Goal: Task Accomplishment & Management: Complete application form

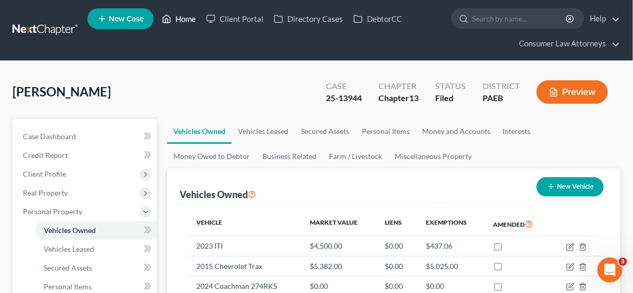
click at [188, 15] on link "Home" at bounding box center [179, 18] width 44 height 19
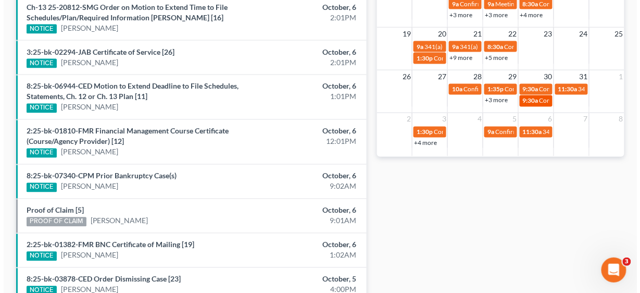
scroll to position [375, 0]
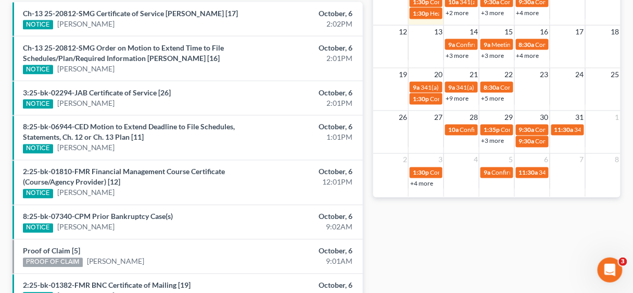
click at [464, 146] on div "26 27 28 29 30 31 1 10a Confirmation Hearing [PERSON_NAME] 1:35p Confirmation H…" at bounding box center [496, 129] width 247 height 38
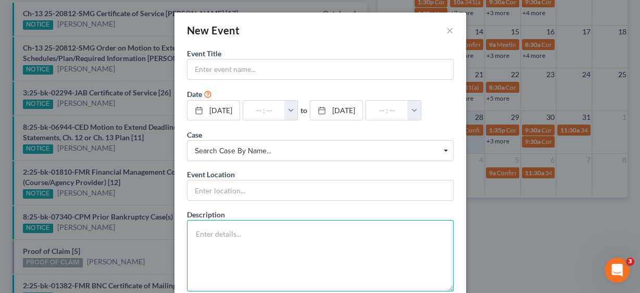
paste textarea "Notice of Chapter 13 Bankruptcy Case, Meeting of Creditors & Notice of Appointm…"
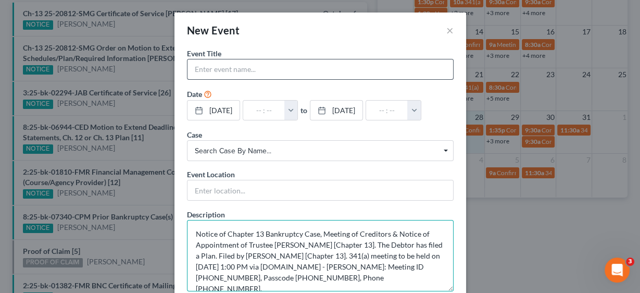
type textarea "Notice of Chapter 13 Bankruptcy Case, Meeting of Creditors & Notice of Appointm…"
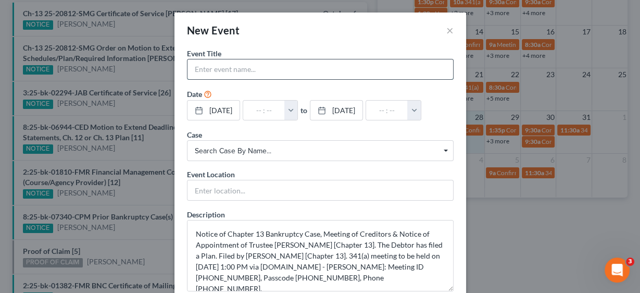
click at [233, 67] on input "text" at bounding box center [320, 69] width 266 height 20
type input "341 Meeting [PERSON_NAME]"
click at [298, 109] on button "button" at bounding box center [291, 110] width 14 height 20
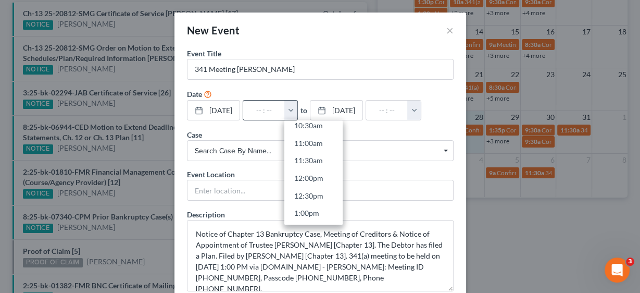
scroll to position [417, 0]
click at [329, 171] on link "1:00pm" at bounding box center [313, 171] width 58 height 18
type input "1:00pm"
type input "02:00pm"
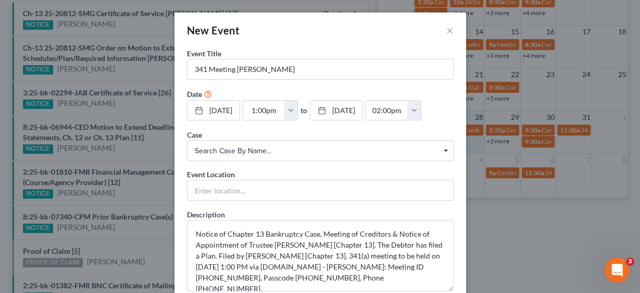
click at [245, 147] on span "Search case by name..." at bounding box center [320, 150] width 251 height 11
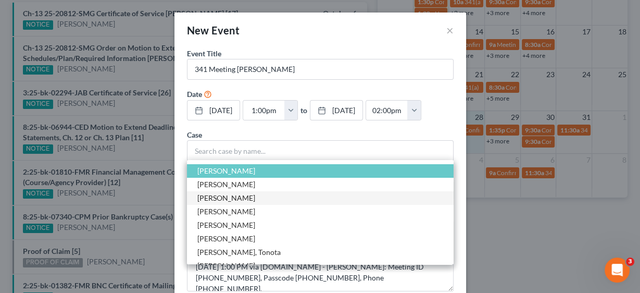
click at [244, 194] on span "[PERSON_NAME]" at bounding box center [226, 197] width 58 height 9
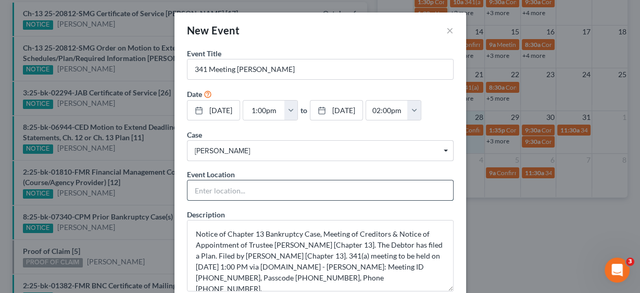
click at [242, 187] on input "text" at bounding box center [320, 190] width 266 height 20
type input "Zoom"
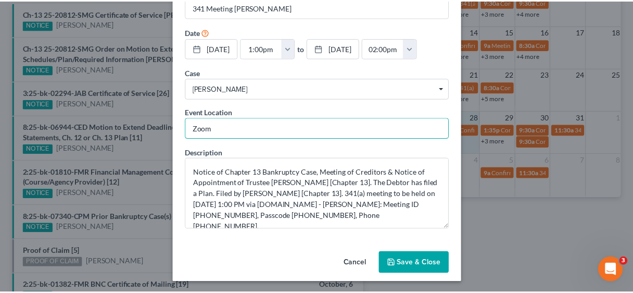
scroll to position [62, 0]
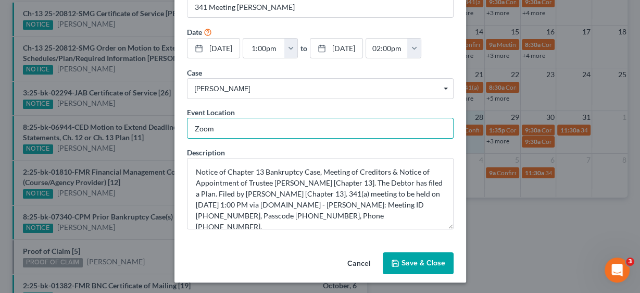
click at [412, 254] on button "Save & Close" at bounding box center [418, 263] width 71 height 22
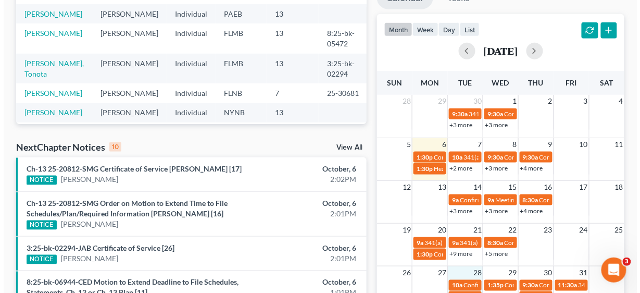
scroll to position [167, 0]
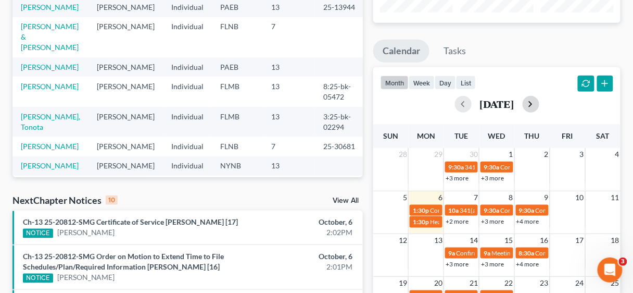
click at [539, 107] on button "button" at bounding box center [531, 104] width 17 height 17
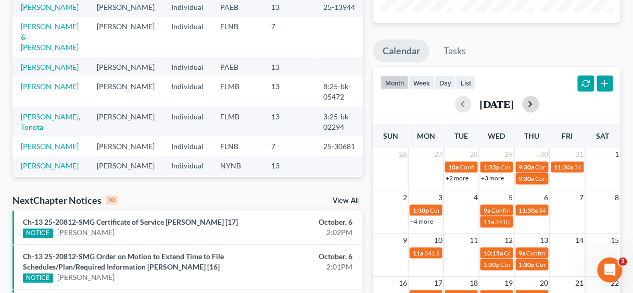
click at [539, 107] on button "button" at bounding box center [531, 104] width 17 height 17
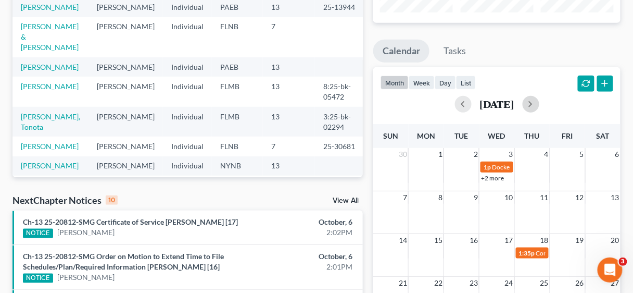
click at [535, 210] on div "7 8 9 10 11 12 13" at bounding box center [496, 212] width 247 height 43
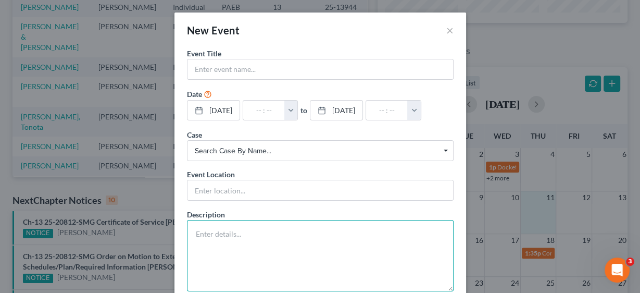
paste textarea "Confirmation Hearing scheduled [DATE] 10:00 AM at Zoom. For Zoom link, see the …"
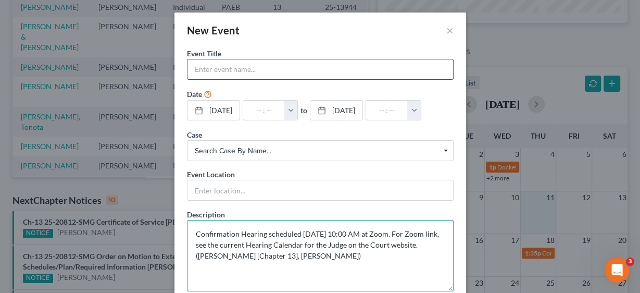
type textarea "Confirmation Hearing scheduled [DATE] 10:00 AM at Zoom. For Zoom link, see the …"
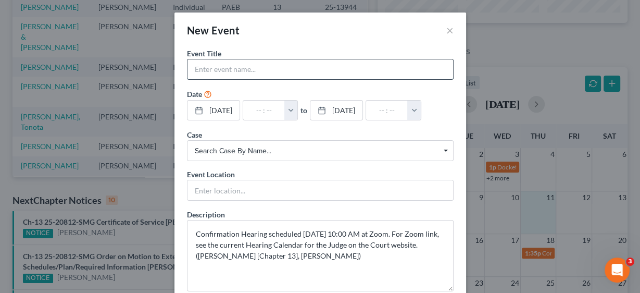
click at [223, 70] on input "text" at bounding box center [320, 69] width 266 height 20
type input "Confirmation Hearing"
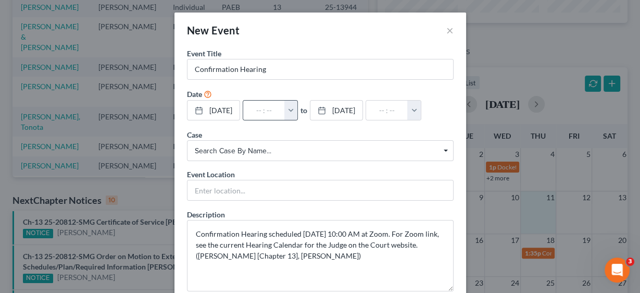
click at [298, 108] on button "button" at bounding box center [291, 110] width 14 height 20
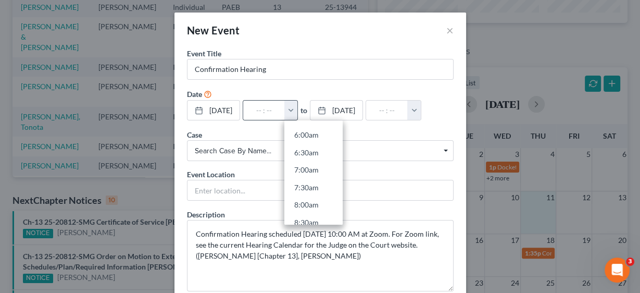
scroll to position [292, 0]
click at [325, 188] on link "10:00am" at bounding box center [313, 192] width 58 height 18
type input "10:00am"
type input "11:00am"
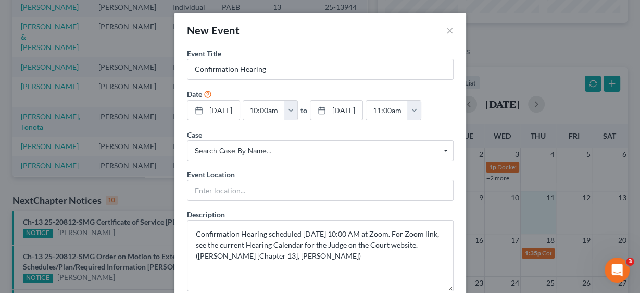
click at [248, 150] on span "Search case by name..." at bounding box center [320, 150] width 251 height 11
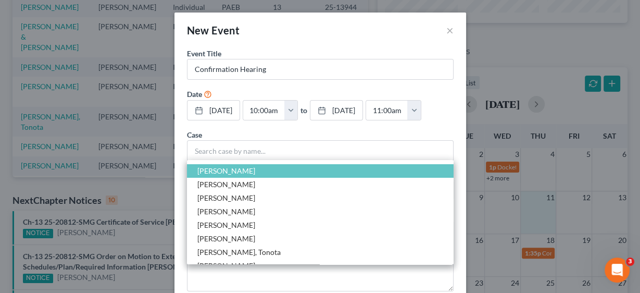
click at [242, 172] on span "[PERSON_NAME]" at bounding box center [226, 170] width 58 height 9
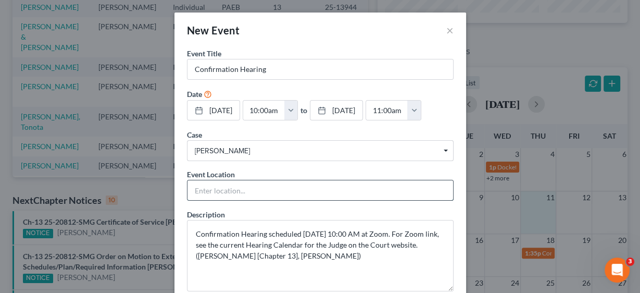
click at [235, 186] on input "text" at bounding box center [320, 190] width 266 height 20
type input "Zoom"
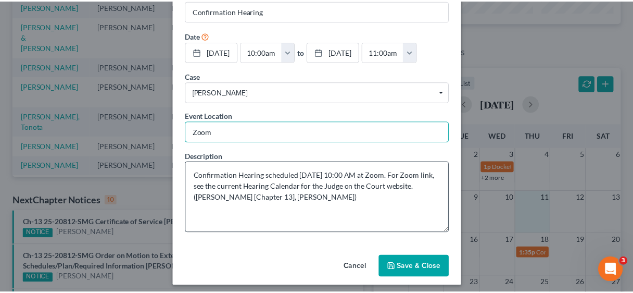
scroll to position [62, 0]
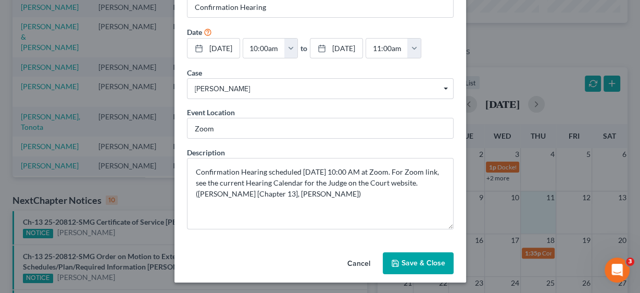
click at [413, 257] on button "Save & Close" at bounding box center [418, 263] width 71 height 22
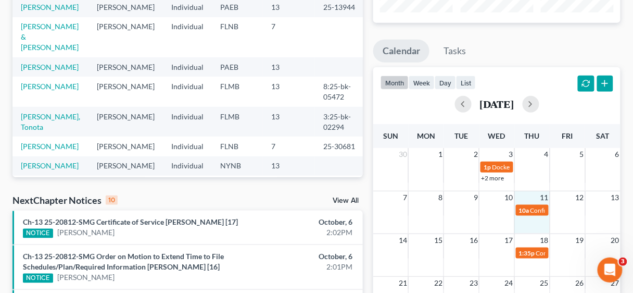
scroll to position [0, 0]
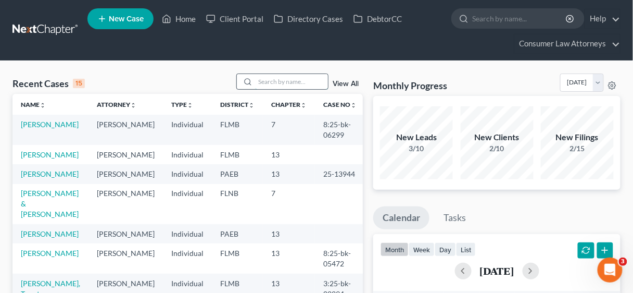
click at [280, 84] on input "search" at bounding box center [291, 81] width 73 height 15
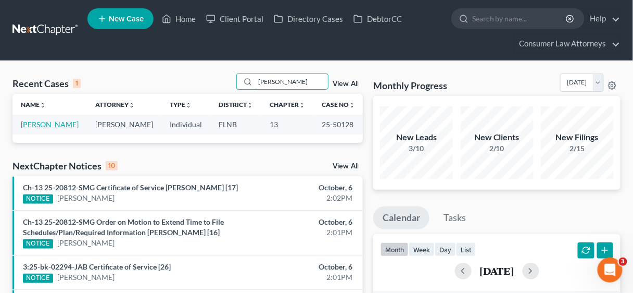
type input "[PERSON_NAME]"
click at [53, 123] on link "[PERSON_NAME]" at bounding box center [50, 124] width 58 height 9
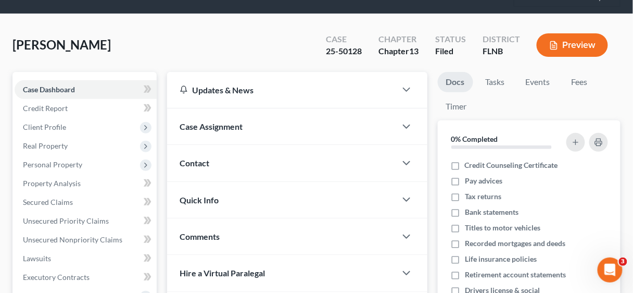
scroll to position [42, 0]
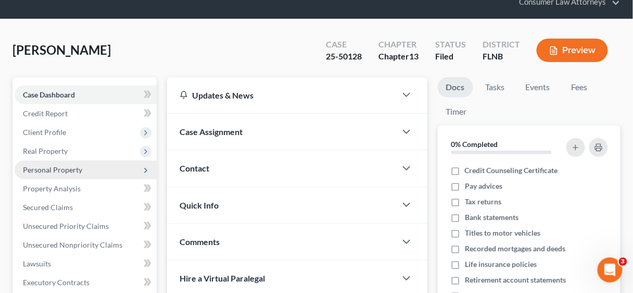
click at [54, 169] on span "Personal Property" at bounding box center [52, 169] width 59 height 9
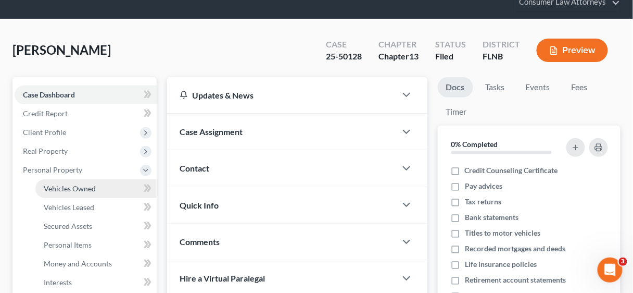
click at [66, 186] on span "Vehicles Owned" at bounding box center [70, 188] width 52 height 9
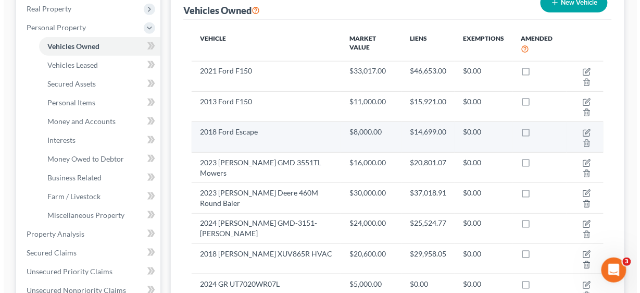
scroll to position [167, 0]
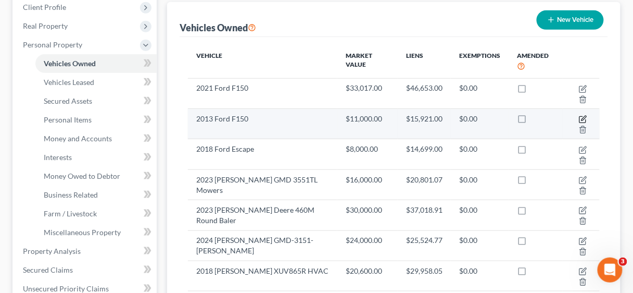
click at [584, 117] on icon "button" at bounding box center [584, 118] width 5 height 5
select select "0"
select select "13"
select select "4"
select select "0"
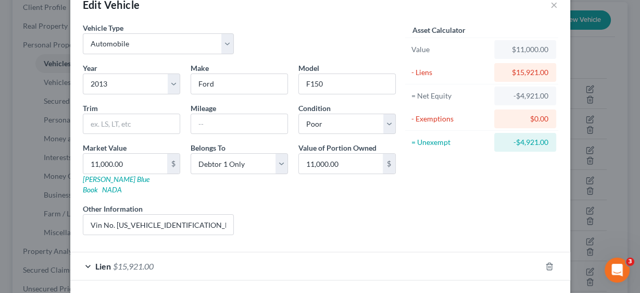
scroll to position [57, 0]
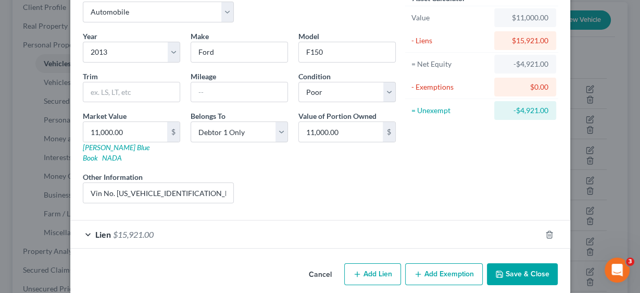
click at [104, 229] on span "Lien" at bounding box center [103, 234] width 16 height 10
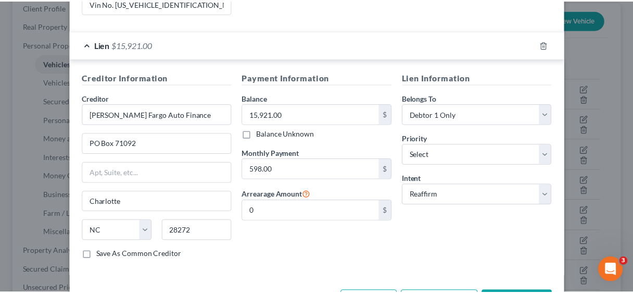
scroll to position [272, 0]
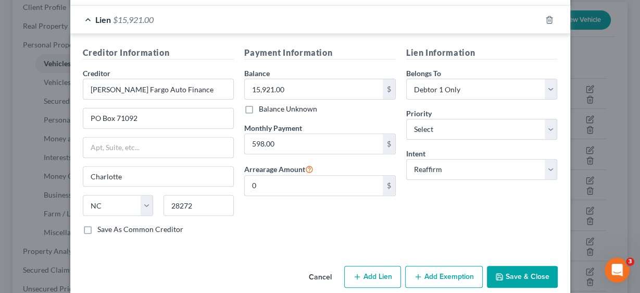
click at [528, 266] on button "Save & Close" at bounding box center [522, 277] width 71 height 22
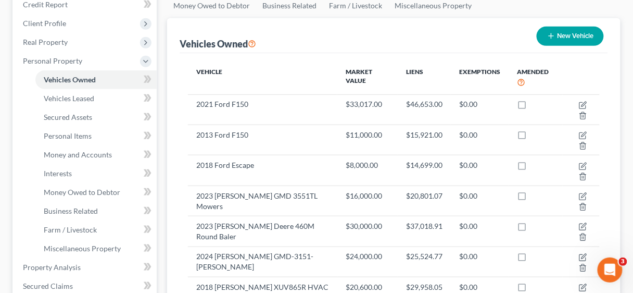
scroll to position [0, 0]
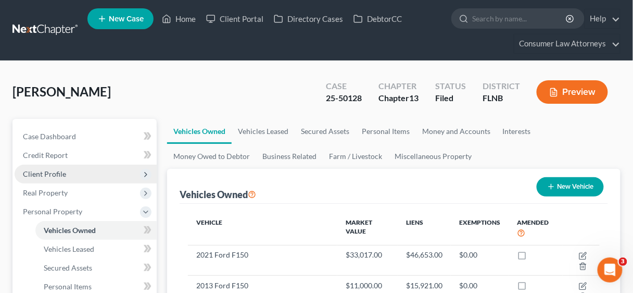
click at [58, 169] on span "Client Profile" at bounding box center [44, 173] width 43 height 9
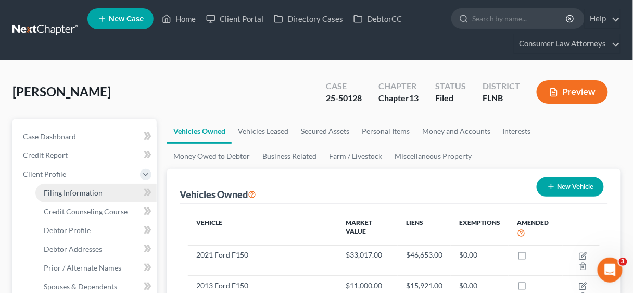
drag, startPoint x: 81, startPoint y: 190, endPoint x: 132, endPoint y: 190, distance: 51.0
click at [82, 190] on span "Filing Information" at bounding box center [73, 192] width 59 height 9
select select "1"
select select "0"
select select "3"
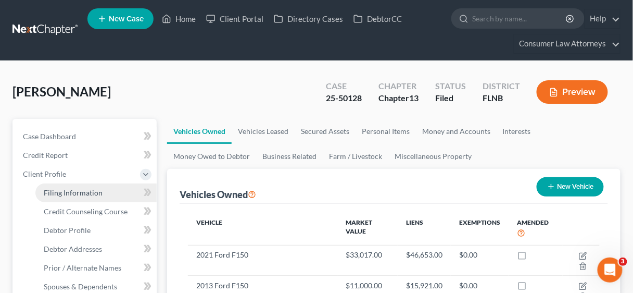
select select "16"
select select "2"
select select "9"
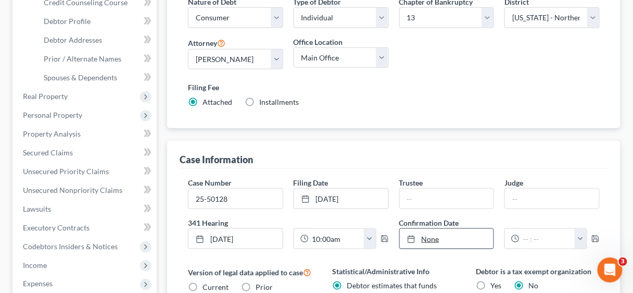
scroll to position [208, 0]
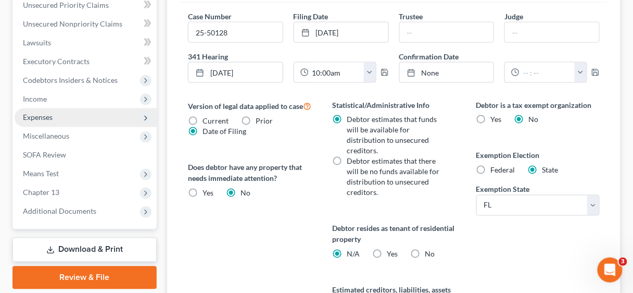
click at [47, 115] on span "Expenses" at bounding box center [38, 117] width 30 height 9
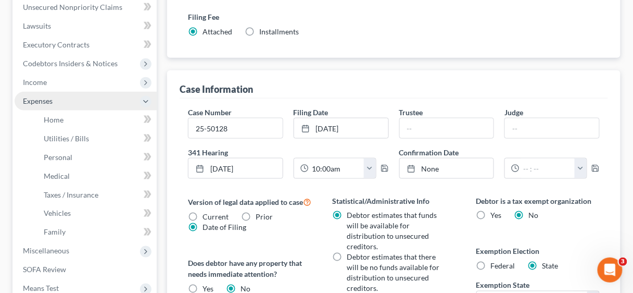
scroll to position [262, 0]
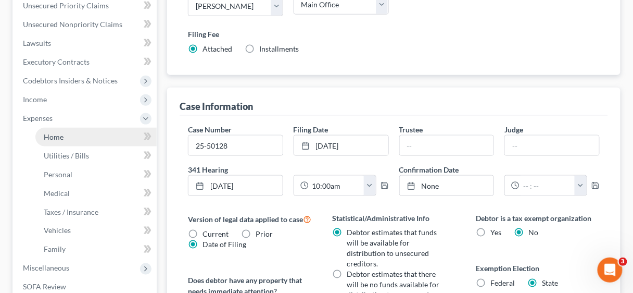
click at [61, 135] on span "Home" at bounding box center [54, 136] width 20 height 9
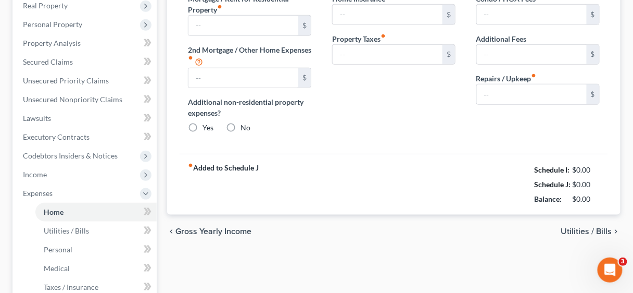
type input "0.00"
radio input "true"
type input "0.00"
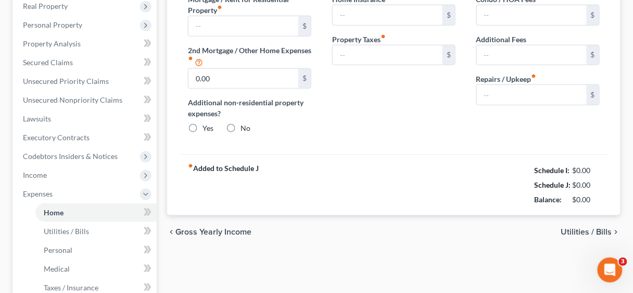
type input "0.00"
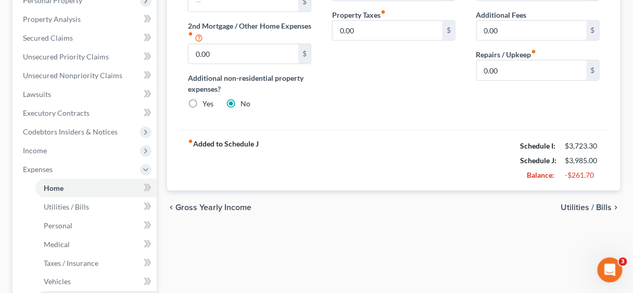
scroll to position [333, 0]
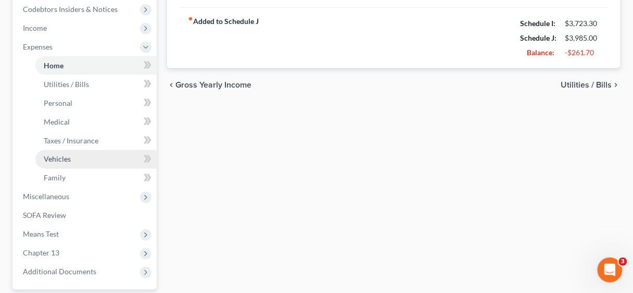
click at [59, 160] on span "Vehicles" at bounding box center [57, 159] width 27 height 9
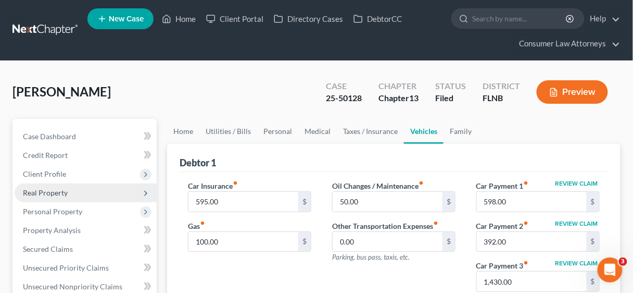
click at [59, 192] on span "Real Property" at bounding box center [45, 192] width 45 height 9
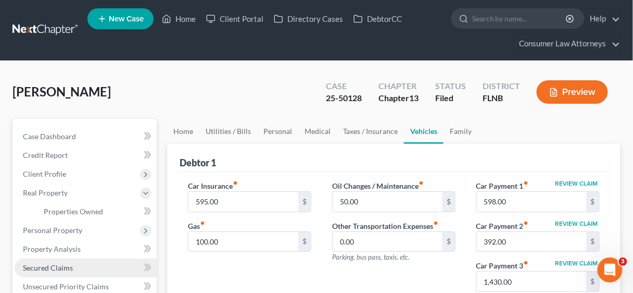
click at [61, 267] on span "Secured Claims" at bounding box center [48, 267] width 50 height 9
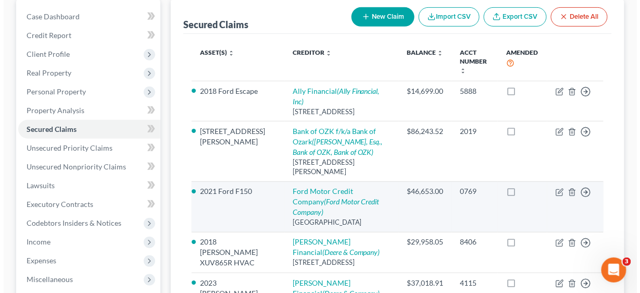
scroll to position [125, 0]
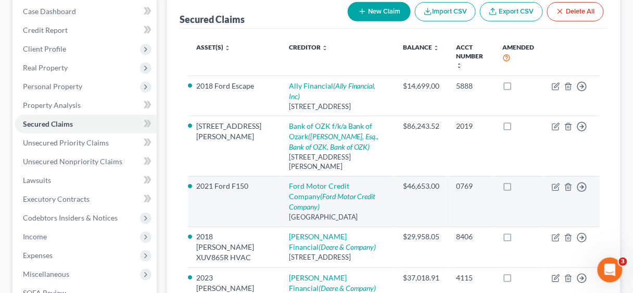
click at [551, 184] on td "Move to E Move to F Move to G Move to Notice Only" at bounding box center [572, 201] width 56 height 51
click at [553, 184] on icon "button" at bounding box center [555, 187] width 6 height 6
select select "30"
select select "5"
select select "2"
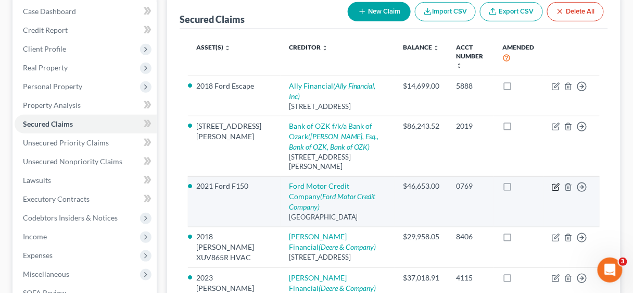
select select "0"
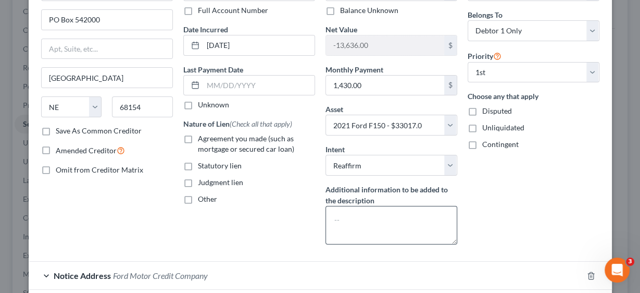
scroll to position [83, 0]
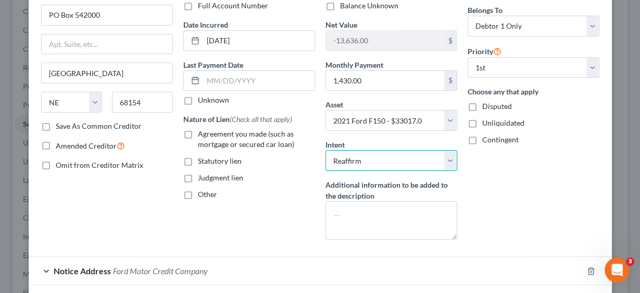
click at [449, 157] on select "Select Surrender Redeem Reaffirm Avoid Other" at bounding box center [391, 160] width 132 height 21
select select "0"
click at [325, 150] on select "Select Surrender Redeem Reaffirm Avoid Other" at bounding box center [391, 160] width 132 height 21
click at [198, 135] on label "Agreement you made (such as mortgage or secured car loan)" at bounding box center [256, 139] width 117 height 21
click at [202, 135] on input "Agreement you made (such as mortgage or secured car loan)" at bounding box center [205, 132] width 7 height 7
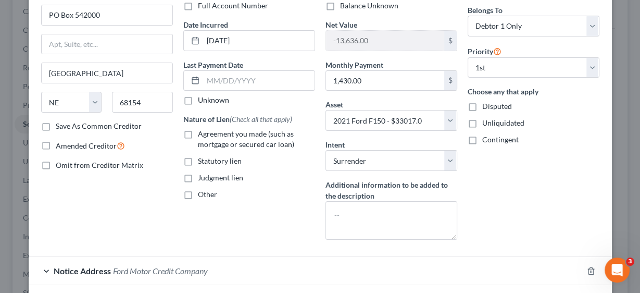
checkbox input "true"
click at [379, 85] on input "1,430.00" at bounding box center [385, 81] width 118 height 20
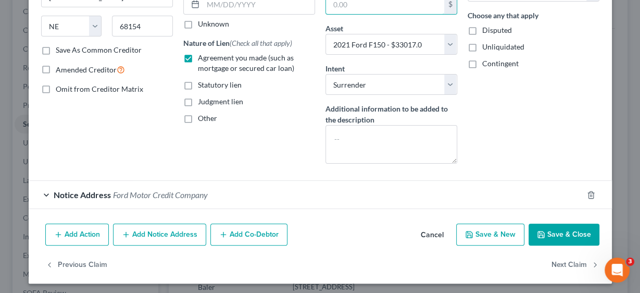
scroll to position [160, 0]
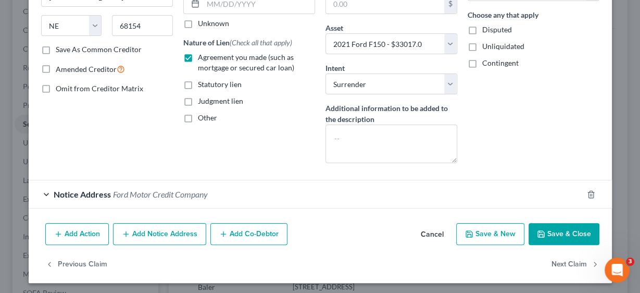
click at [552, 229] on button "Save & Close" at bounding box center [563, 234] width 71 height 22
select select
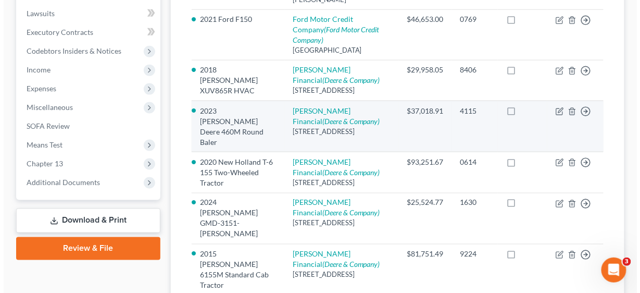
scroll to position [333, 0]
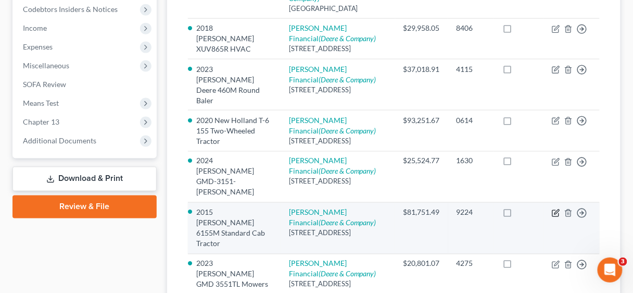
click at [554, 217] on icon "button" at bounding box center [556, 213] width 8 height 8
select select "14"
select select "18"
select select "2"
select select "0"
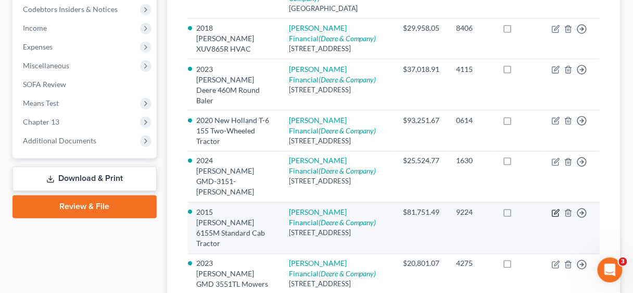
select select "0"
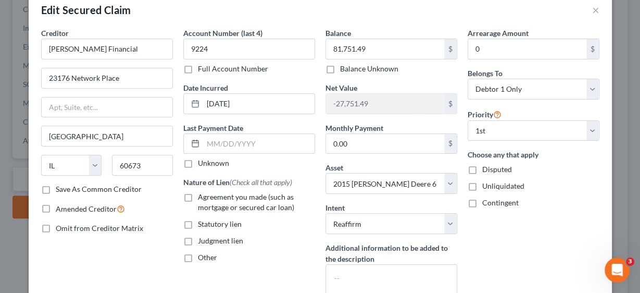
scroll to position [42, 0]
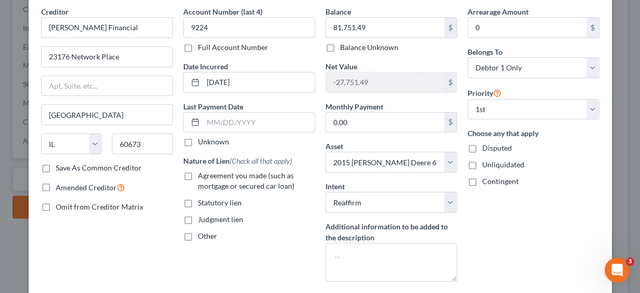
click at [198, 176] on label "Agreement you made (such as mortgage or secured car loan)" at bounding box center [256, 180] width 117 height 21
click at [202, 176] on input "Agreement you made (such as mortgage or secured car loan)" at bounding box center [205, 173] width 7 height 7
checkbox input "true"
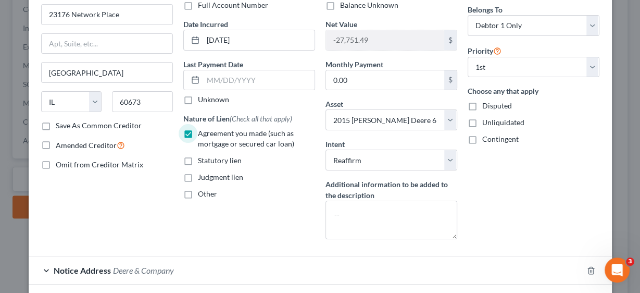
scroll to position [83, 0]
click at [352, 77] on input "0.00" at bounding box center [385, 81] width 118 height 20
type input "1,758.13"
click at [510, 195] on div "Arrearage Amount 0 $ Belongs To * Select Debtor 1 Only Debtor 2 Only Debtor 1 A…" at bounding box center [533, 106] width 142 height 283
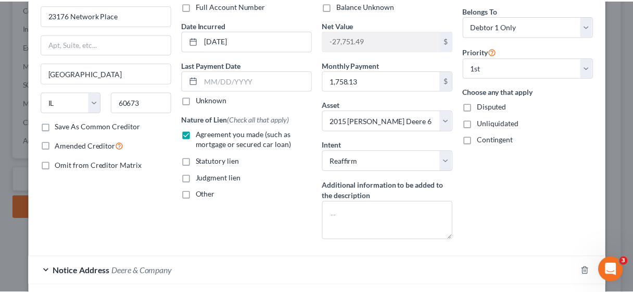
scroll to position [160, 0]
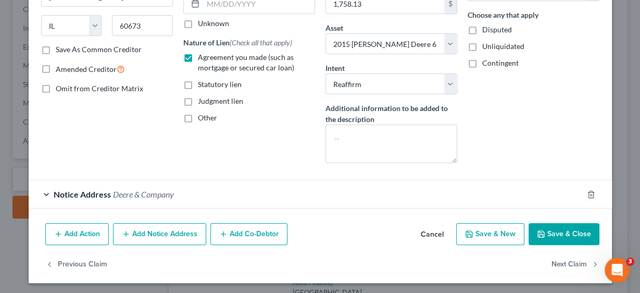
click at [553, 223] on button "Save & Close" at bounding box center [563, 234] width 71 height 22
select select
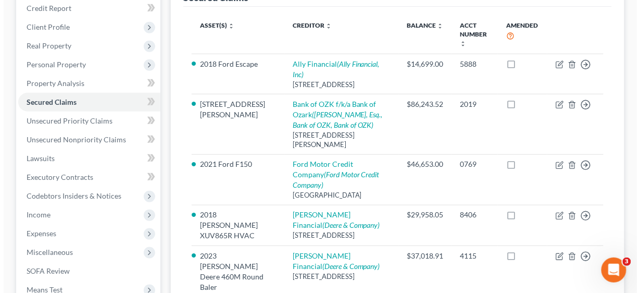
scroll to position [125, 0]
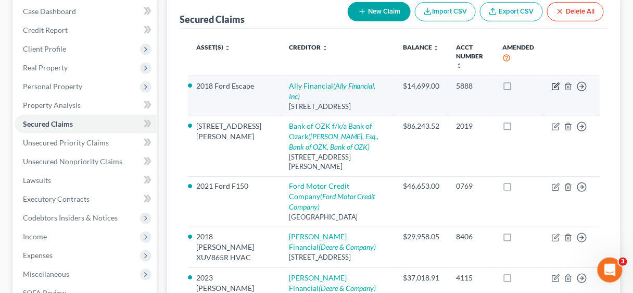
click at [554, 84] on icon "button" at bounding box center [555, 87] width 6 height 6
select select "24"
select select "12"
select select "2"
select select "0"
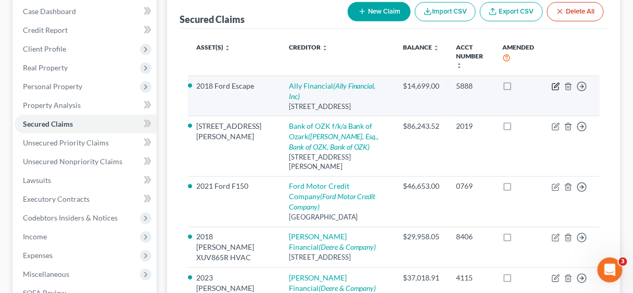
select select "0"
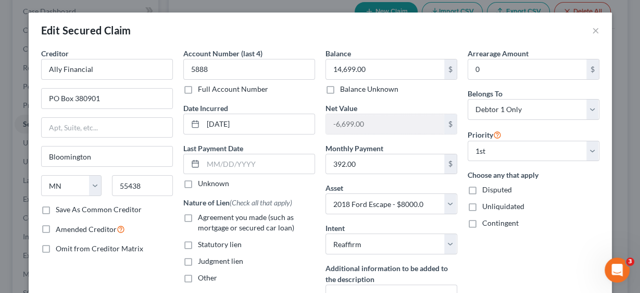
click at [198, 215] on label "Agreement you made (such as mortgage or secured car loan)" at bounding box center [256, 222] width 117 height 21
click at [202, 215] on input "Agreement you made (such as mortgage or secured car loan)" at bounding box center [205, 215] width 7 height 7
checkbox input "true"
click at [392, 165] on input "392.00" at bounding box center [385, 164] width 118 height 20
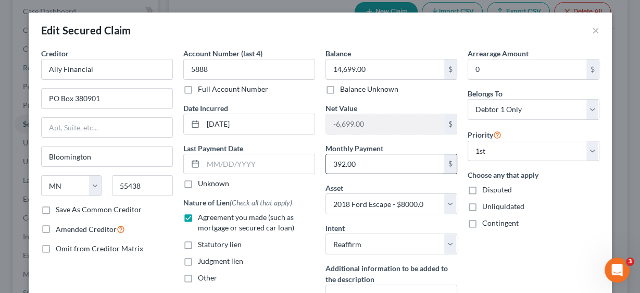
click at [386, 159] on input "392.00" at bounding box center [385, 164] width 118 height 20
click at [353, 161] on input "392.00" at bounding box center [385, 164] width 118 height 20
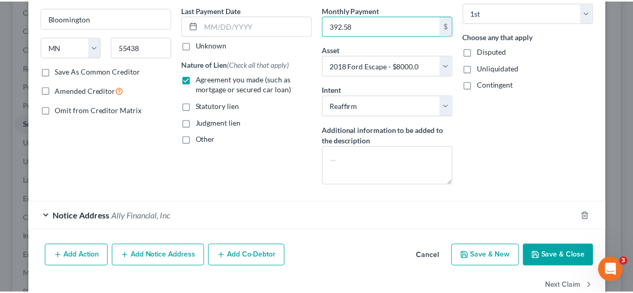
scroll to position [160, 0]
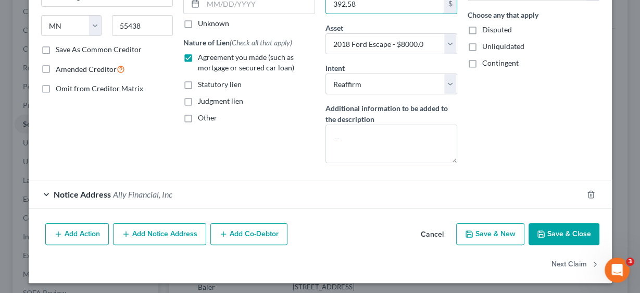
type input "392.58"
click at [560, 232] on button "Save & Close" at bounding box center [563, 234] width 71 height 22
select select
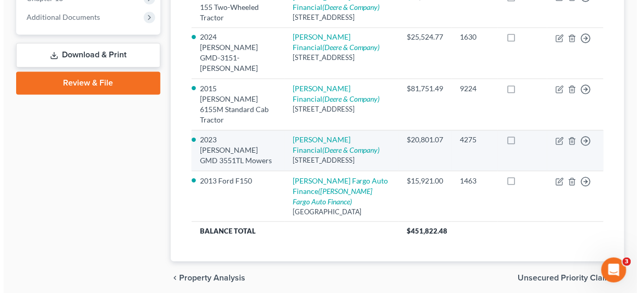
scroll to position [458, 0]
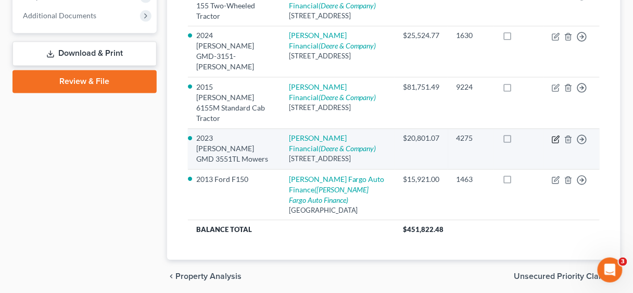
click at [558, 141] on icon "button" at bounding box center [556, 138] width 5 height 5
select select "14"
select select "2"
select select "0"
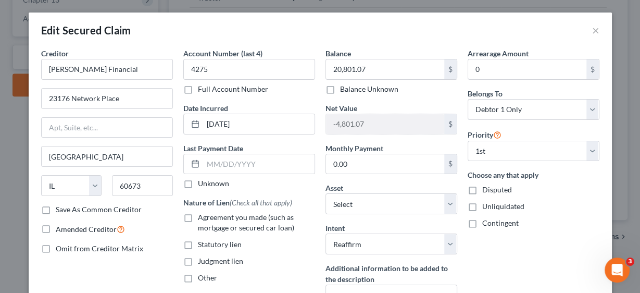
click at [198, 220] on label "Agreement you made (such as mortgage or secured car loan)" at bounding box center [256, 222] width 117 height 21
click at [202, 219] on input "Agreement you made (such as mortgage or secured car loan)" at bounding box center [205, 215] width 7 height 7
checkbox input "true"
click at [366, 165] on input "0.00" at bounding box center [385, 164] width 118 height 20
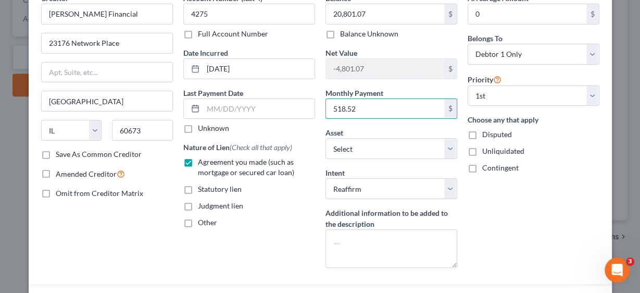
scroll to position [160, 0]
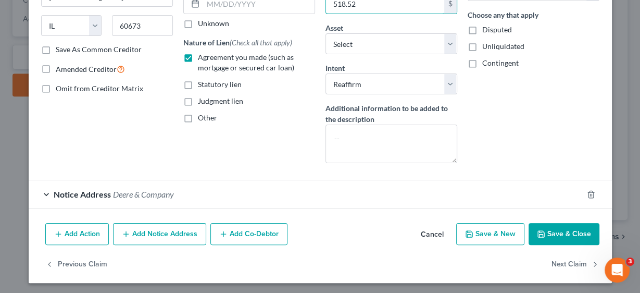
type input "518.52"
click at [550, 231] on button "Save & Close" at bounding box center [563, 234] width 71 height 22
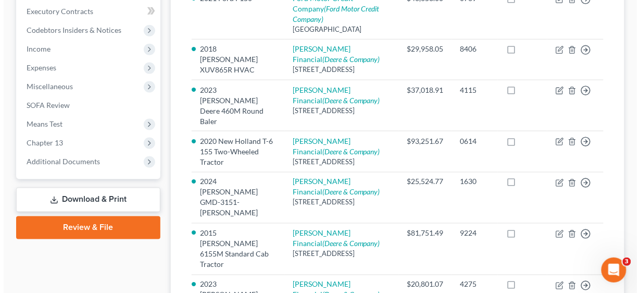
scroll to position [292, 0]
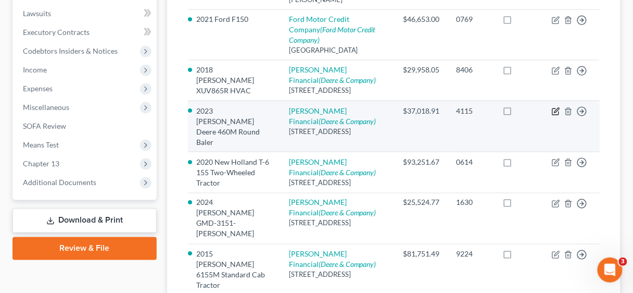
click at [557, 112] on icon "button" at bounding box center [556, 110] width 5 height 5
select select "14"
select select "2"
select select "0"
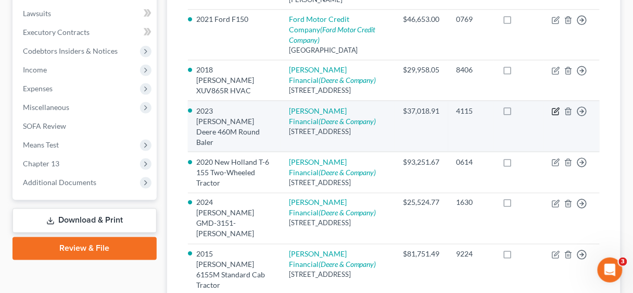
select select "0"
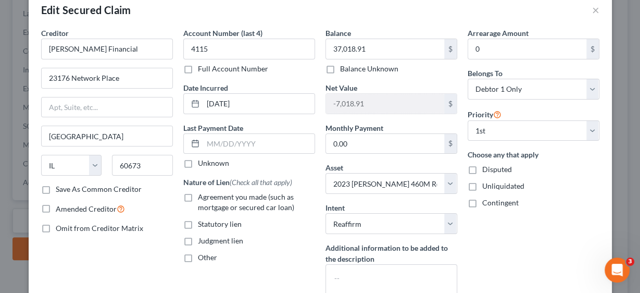
scroll to position [42, 0]
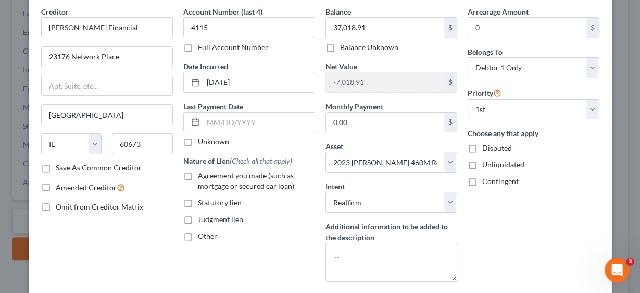
click at [198, 173] on label "Agreement you made (such as mortgage or secured car loan)" at bounding box center [256, 180] width 117 height 21
click at [202, 173] on input "Agreement you made (such as mortgage or secured car loan)" at bounding box center [205, 173] width 7 height 7
checkbox input "true"
click at [379, 121] on input "0.00" at bounding box center [385, 122] width 118 height 20
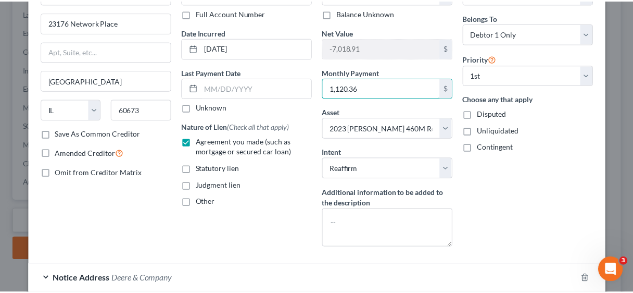
scroll to position [160, 0]
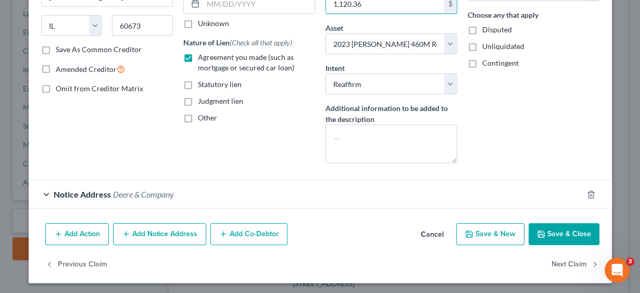
type input "1,120.36"
click at [553, 230] on button "Save & Close" at bounding box center [563, 234] width 71 height 22
select select
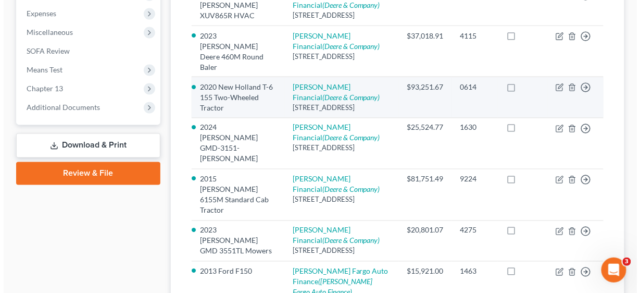
scroll to position [375, 0]
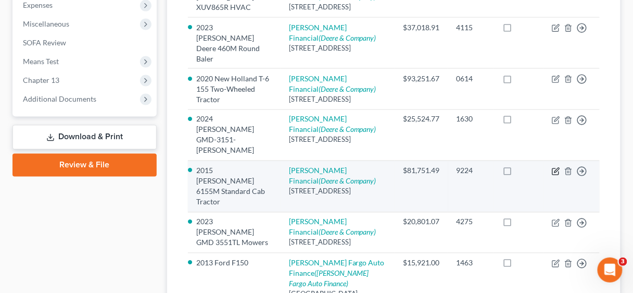
click at [558, 173] on icon "button" at bounding box center [556, 170] width 5 height 5
select select "14"
select select "2"
select select "0"
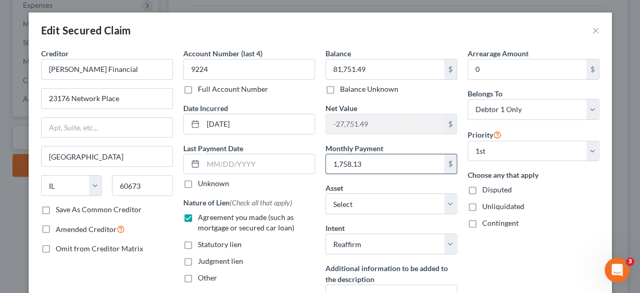
click at [375, 165] on input "1,758.13" at bounding box center [385, 164] width 118 height 20
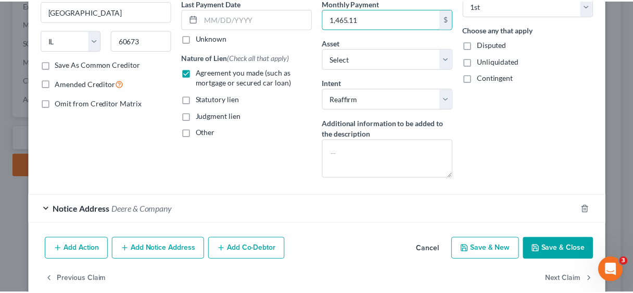
scroll to position [160, 0]
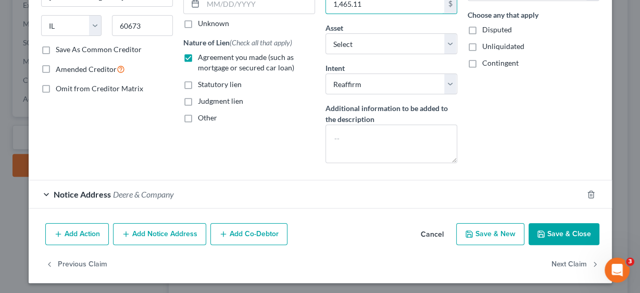
type input "1,465.11"
click at [549, 225] on button "Save & Close" at bounding box center [563, 234] width 71 height 22
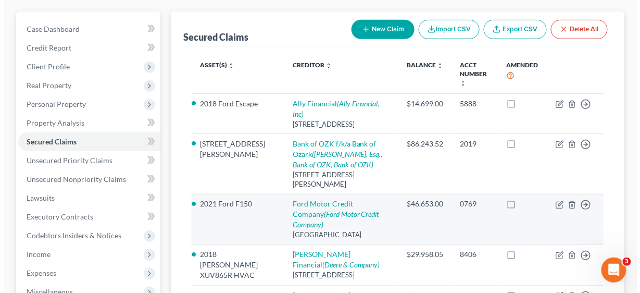
scroll to position [125, 0]
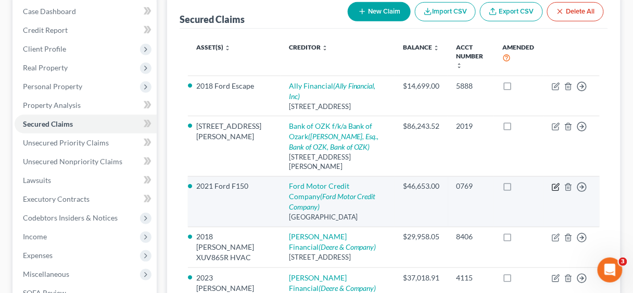
click at [556, 186] on icon "button" at bounding box center [556, 187] width 8 height 8
select select "30"
select select "0"
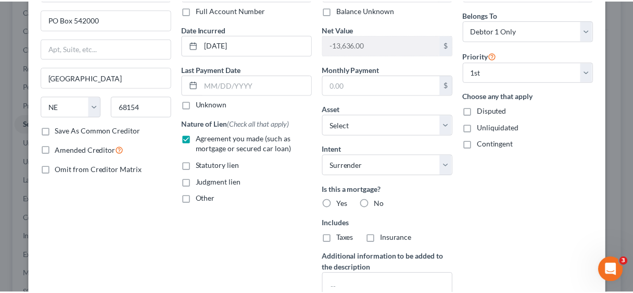
scroll to position [208, 0]
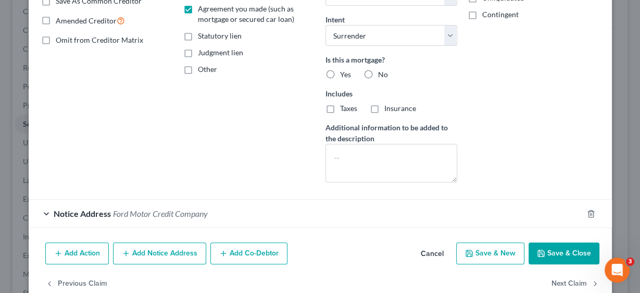
click at [578, 245] on button "Save & Close" at bounding box center [563, 253] width 71 height 22
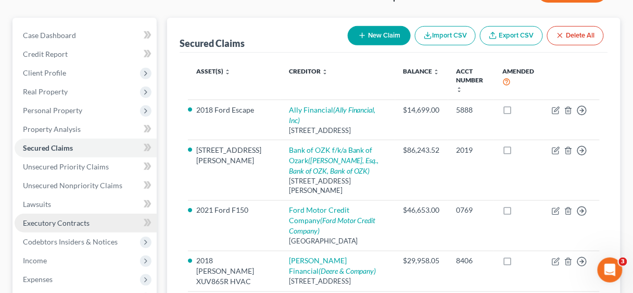
scroll to position [83, 0]
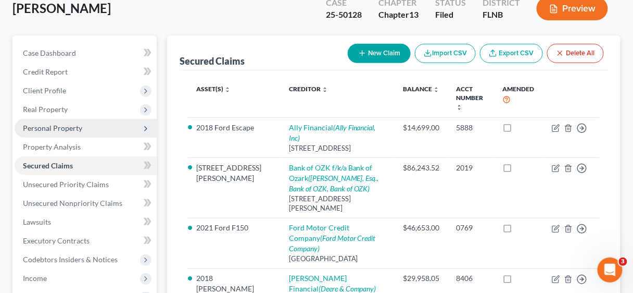
click at [64, 126] on span "Personal Property" at bounding box center [52, 127] width 59 height 9
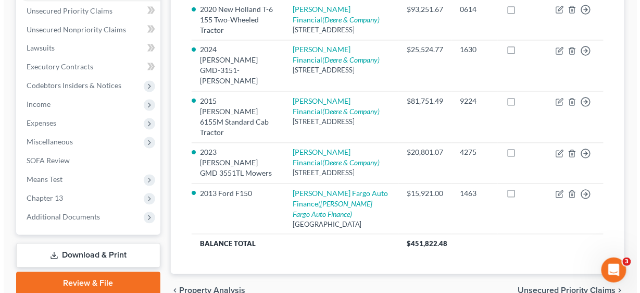
scroll to position [473, 0]
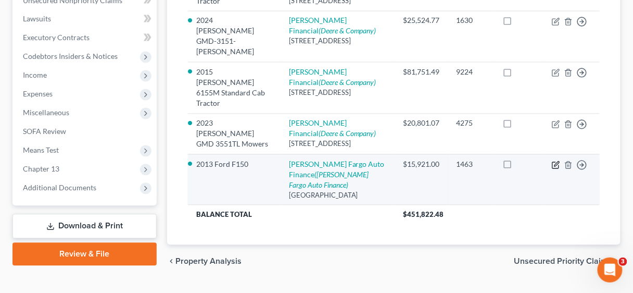
click at [553, 169] on icon "button" at bounding box center [556, 165] width 8 height 8
select select "28"
select select "2"
select select "0"
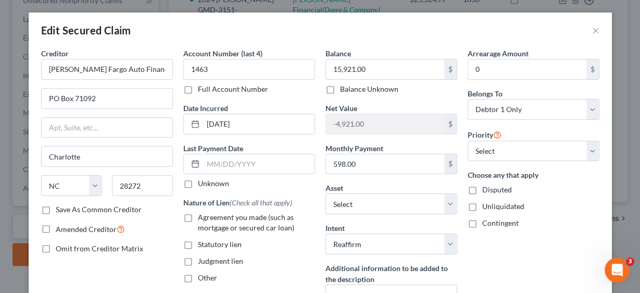
scroll to position [42, 0]
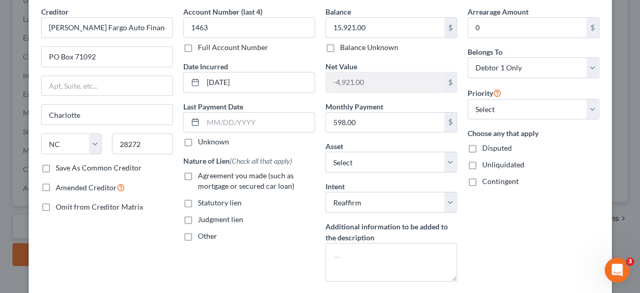
click at [198, 173] on label "Agreement you made (such as mortgage or secured car loan)" at bounding box center [256, 180] width 117 height 21
click at [202, 173] on input "Agreement you made (such as mortgage or secured car loan)" at bounding box center [205, 173] width 7 height 7
checkbox input "true"
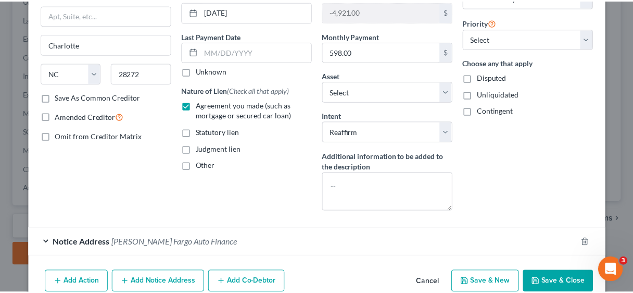
scroll to position [160, 0]
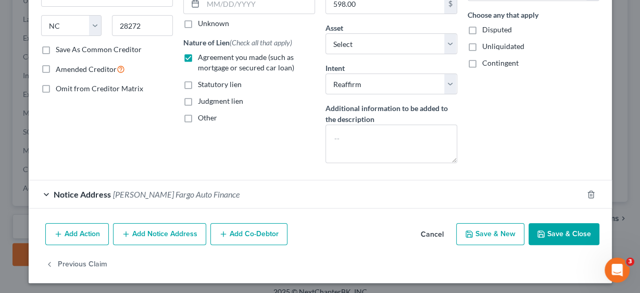
click at [568, 233] on button "Save & Close" at bounding box center [563, 234] width 71 height 22
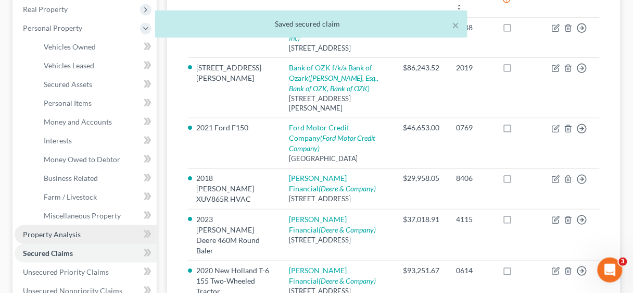
scroll to position [182, 0]
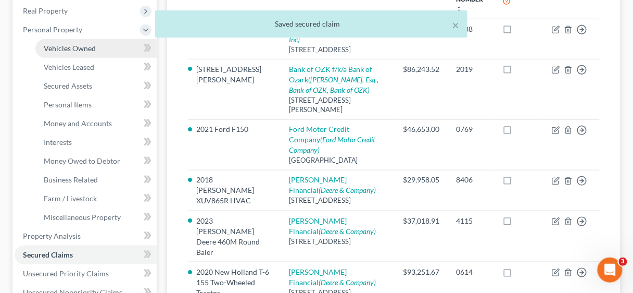
click at [75, 51] on span "Vehicles Owned" at bounding box center [70, 48] width 52 height 9
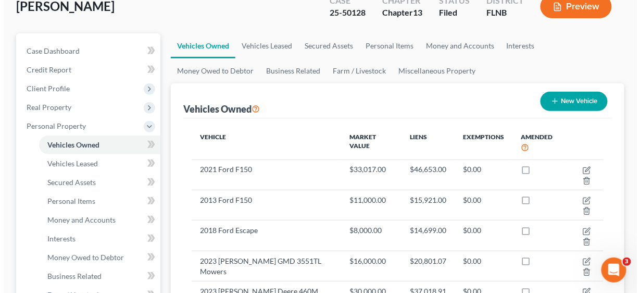
scroll to position [83, 0]
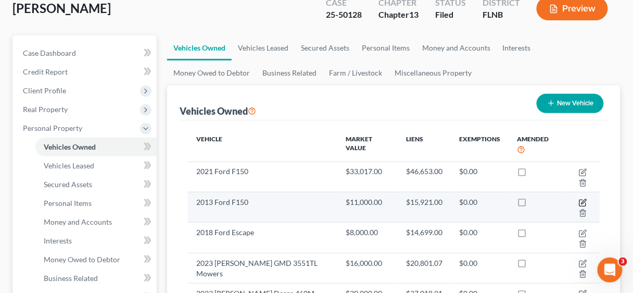
click at [581, 199] on icon "button" at bounding box center [583, 202] width 8 height 8
select select "0"
select select "13"
select select "4"
select select "0"
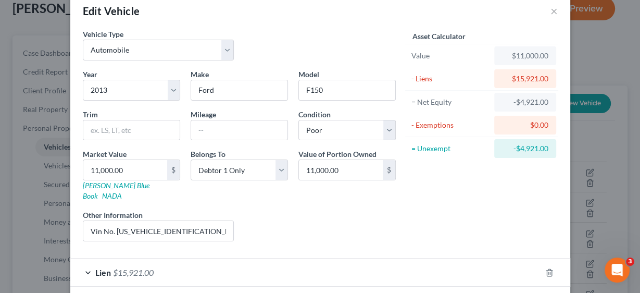
scroll to position [42, 0]
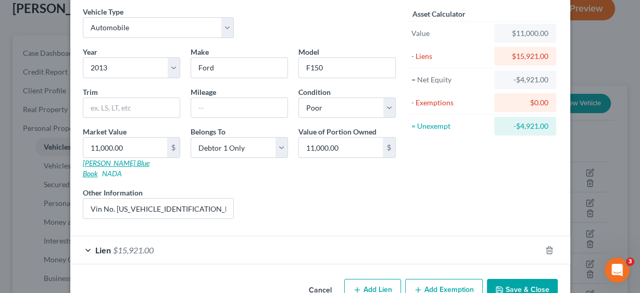
click at [93, 159] on link "[PERSON_NAME] Blue Book" at bounding box center [116, 167] width 67 height 19
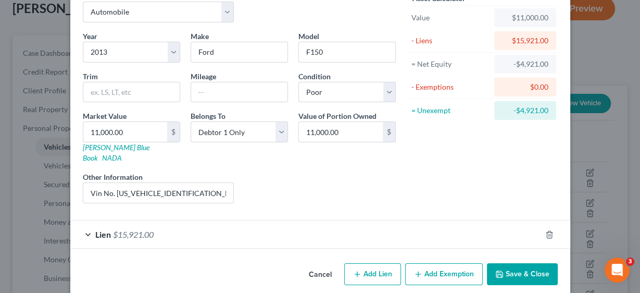
click at [533, 263] on button "Save & Close" at bounding box center [522, 274] width 71 height 22
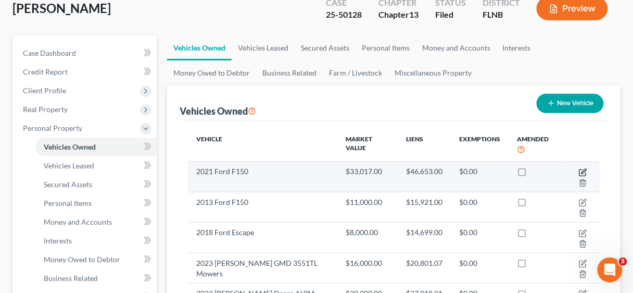
click at [581, 171] on icon "button" at bounding box center [583, 172] width 8 height 8
select select "0"
select select "5"
select select "4"
select select "0"
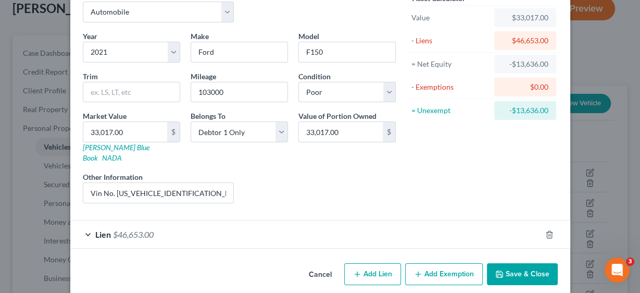
click at [118, 229] on span "$46,653.00" at bounding box center [133, 234] width 41 height 10
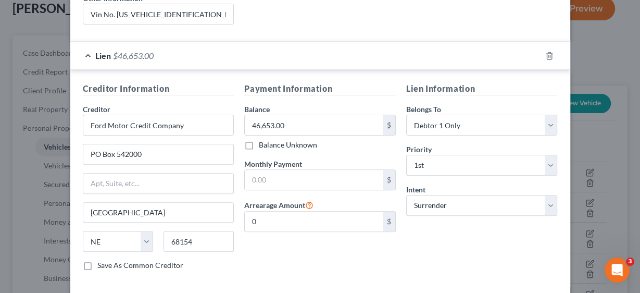
scroll to position [266, 0]
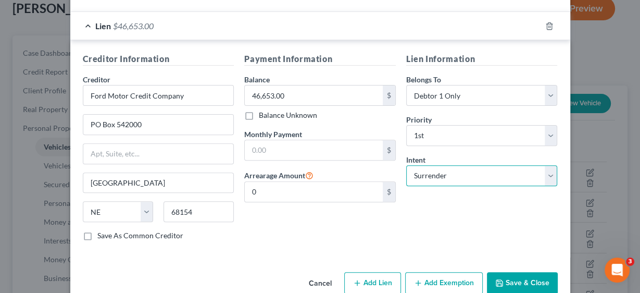
click at [549, 165] on select "Select Surrender Redeem Reaffirm Avoid Other" at bounding box center [482, 175] width 152 height 21
select select "2"
click at [406, 165] on select "Select Surrender Redeem Reaffirm Avoid Other" at bounding box center [482, 175] width 152 height 21
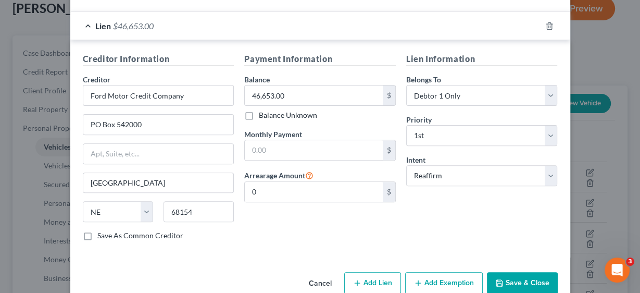
click at [529, 272] on button "Save & Close" at bounding box center [522, 283] width 71 height 22
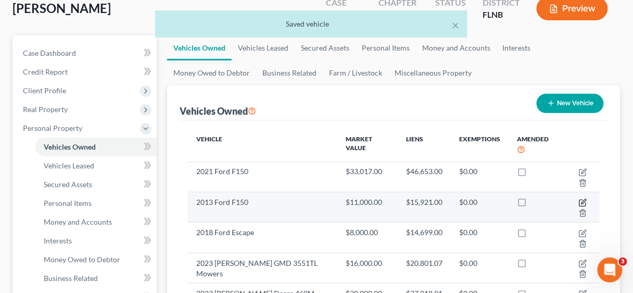
click at [580, 200] on icon "button" at bounding box center [582, 203] width 6 height 6
select select "0"
select select "13"
select select "4"
select select "0"
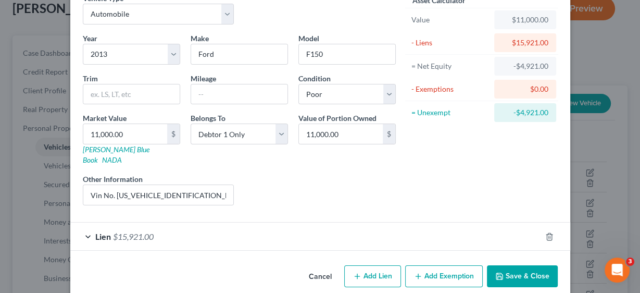
scroll to position [57, 0]
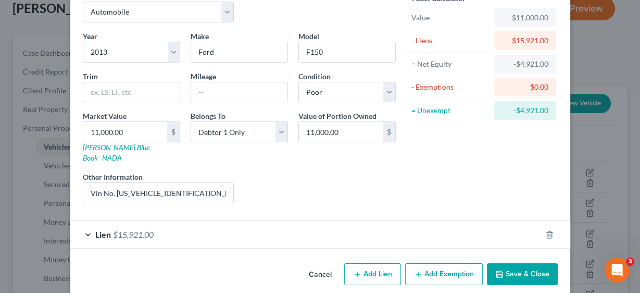
click at [134, 229] on span "$15,921.00" at bounding box center [133, 234] width 41 height 10
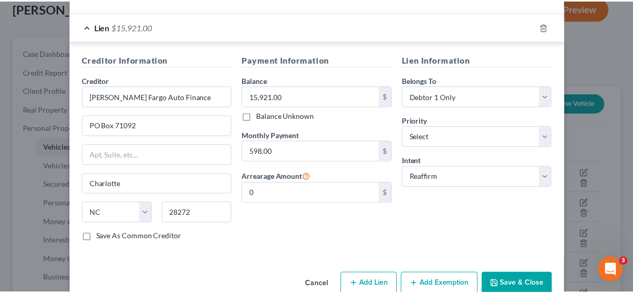
scroll to position [266, 0]
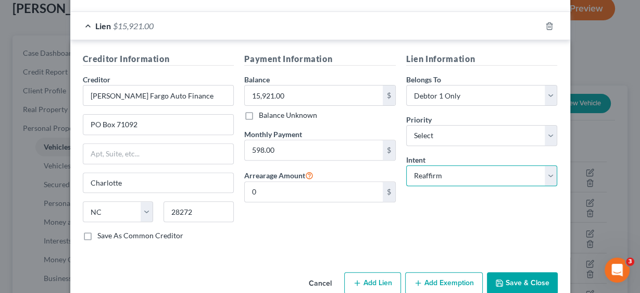
click at [549, 165] on select "Select Surrender Redeem Reaffirm Avoid Other" at bounding box center [482, 175] width 152 height 21
select select "0"
click at [406, 165] on select "Select Surrender Redeem Reaffirm Avoid Other" at bounding box center [482, 175] width 152 height 21
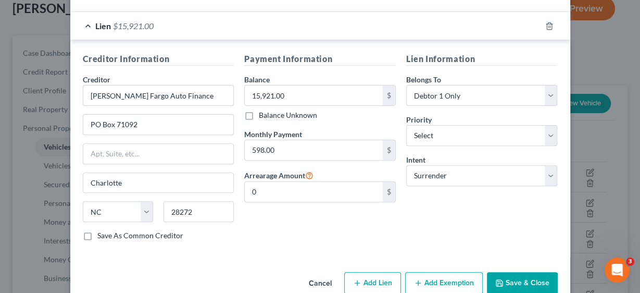
click at [529, 272] on button "Save & Close" at bounding box center [522, 283] width 71 height 22
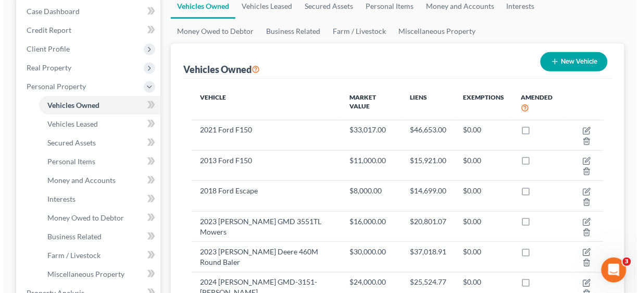
scroll to position [125, 0]
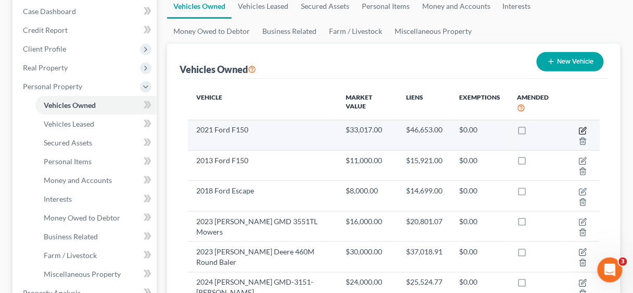
click at [581, 129] on icon "button" at bounding box center [583, 131] width 8 height 8
select select "0"
select select "5"
select select "4"
select select "0"
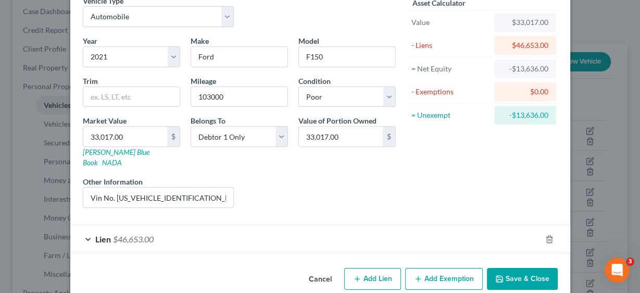
scroll to position [57, 0]
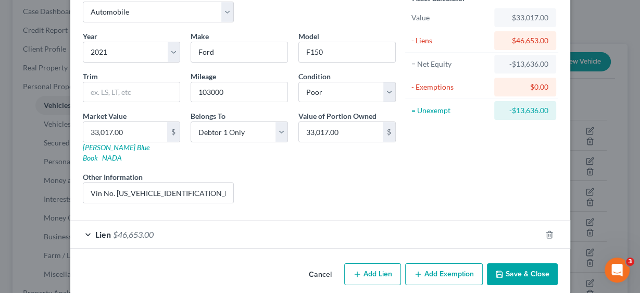
click at [124, 229] on span "$46,653.00" at bounding box center [133, 234] width 41 height 10
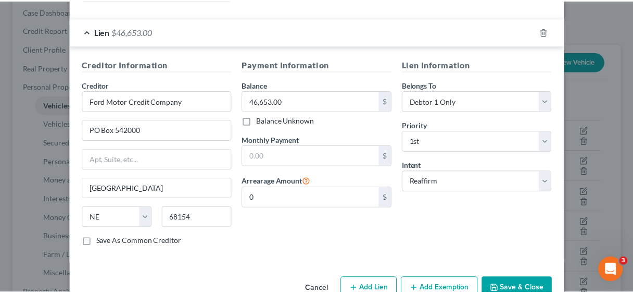
scroll to position [272, 0]
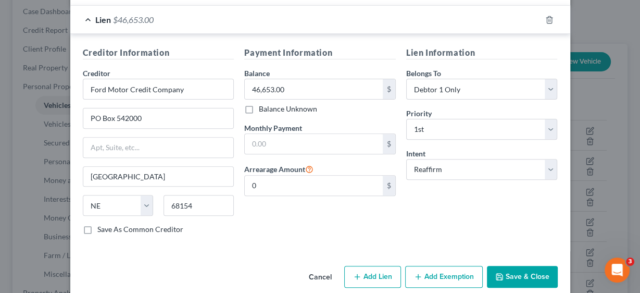
drag, startPoint x: 513, startPoint y: 257, endPoint x: 492, endPoint y: 254, distance: 21.1
click at [513, 266] on button "Save & Close" at bounding box center [522, 277] width 71 height 22
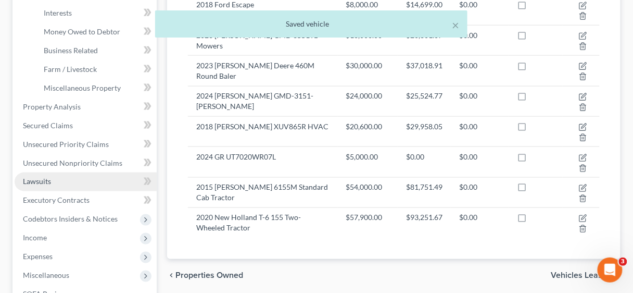
scroll to position [333, 0]
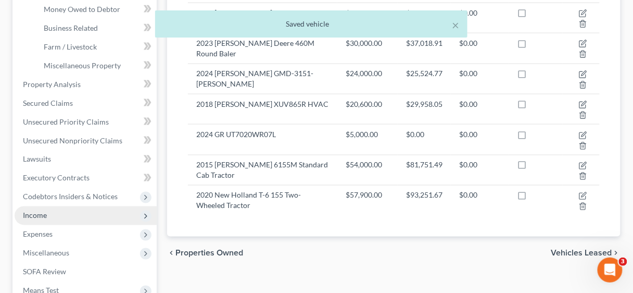
click at [40, 214] on span "Income" at bounding box center [35, 215] width 24 height 9
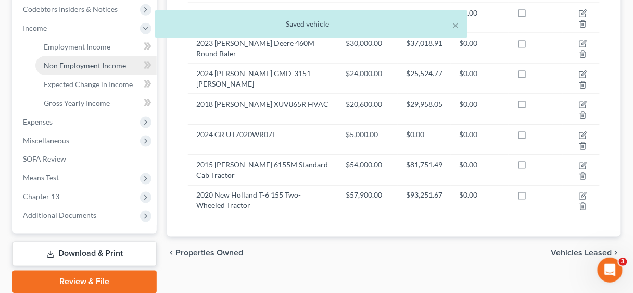
click at [78, 61] on span "Non Employment Income" at bounding box center [85, 65] width 82 height 9
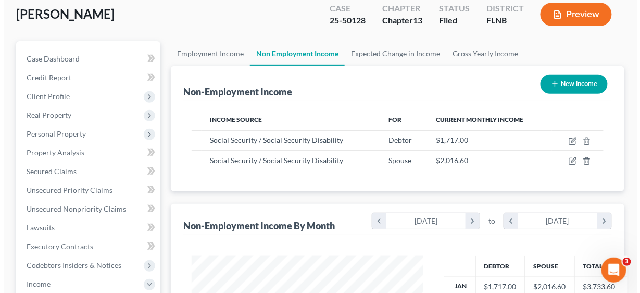
scroll to position [83, 0]
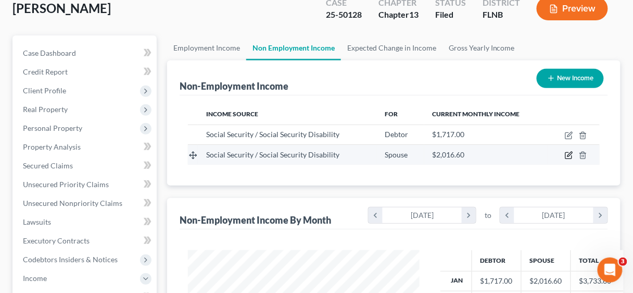
click at [569, 152] on icon "button" at bounding box center [569, 155] width 8 height 8
select select "4"
select select "0"
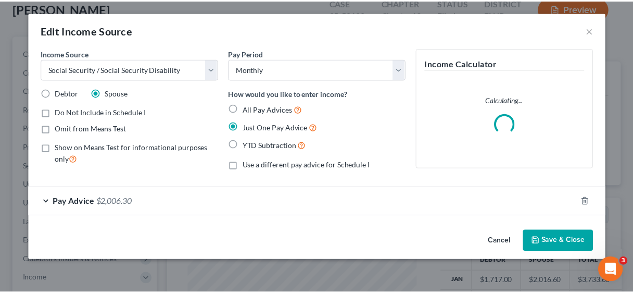
scroll to position [185, 255]
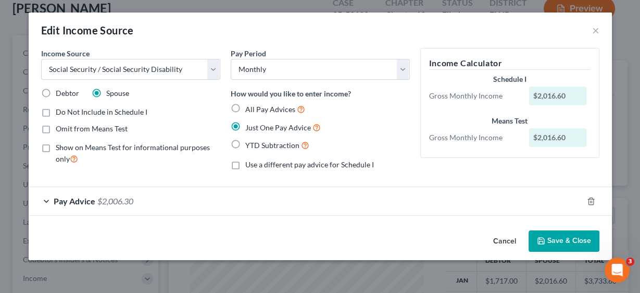
click at [568, 244] on button "Save & Close" at bounding box center [563, 241] width 71 height 22
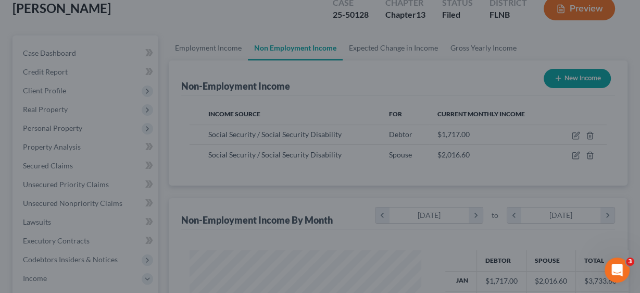
scroll to position [520448, 520380]
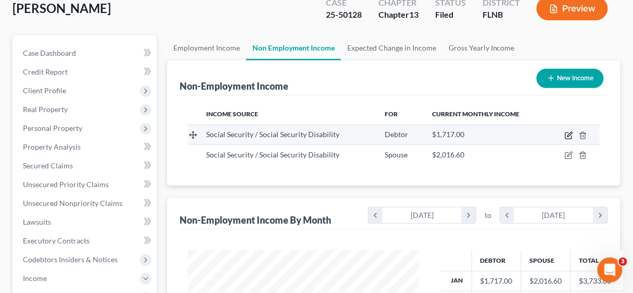
click at [568, 131] on icon "button" at bounding box center [569, 135] width 8 height 8
select select "4"
select select "0"
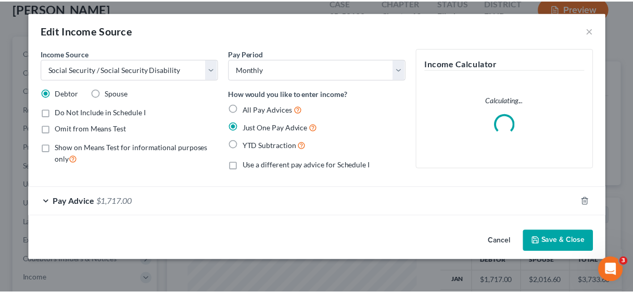
scroll to position [185, 255]
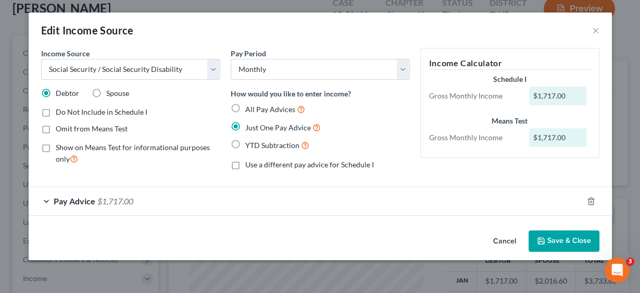
click at [550, 237] on button "Save & Close" at bounding box center [563, 241] width 71 height 22
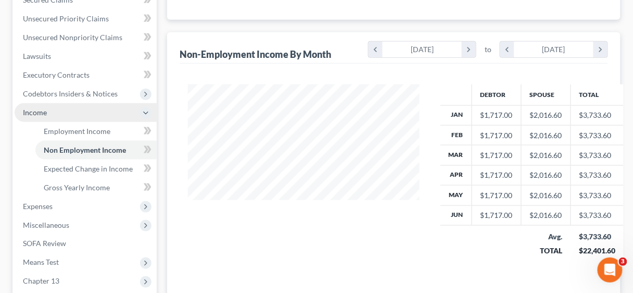
scroll to position [246, 0]
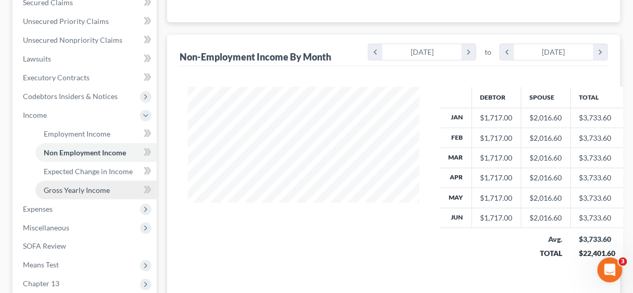
click at [75, 189] on span "Gross Yearly Income" at bounding box center [77, 189] width 66 height 9
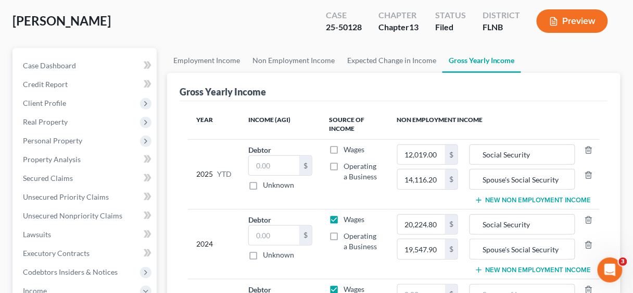
scroll to position [83, 0]
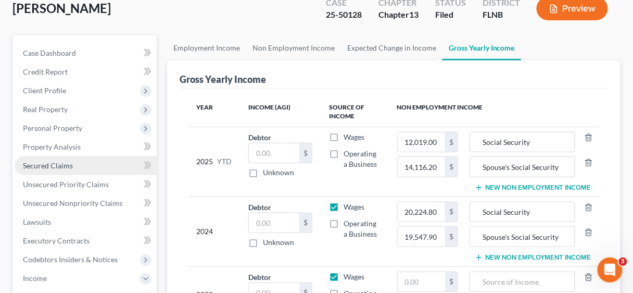
click at [54, 166] on span "Secured Claims" at bounding box center [48, 165] width 50 height 9
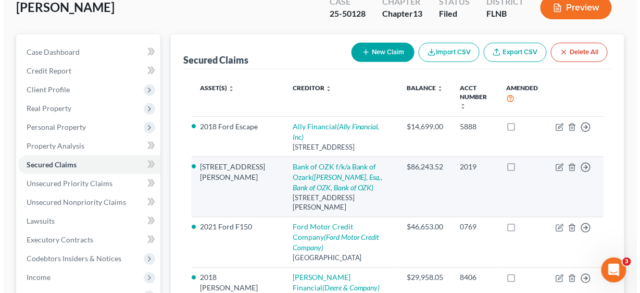
scroll to position [83, 0]
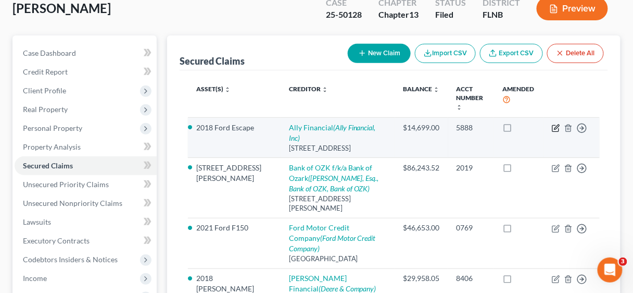
click at [552, 127] on icon "button" at bounding box center [556, 128] width 8 height 8
select select "24"
select select "2"
select select "0"
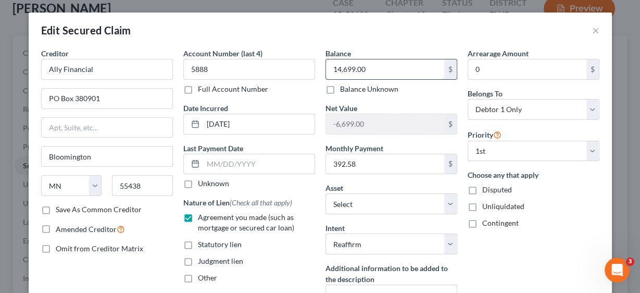
click at [388, 65] on input "14,699.00" at bounding box center [385, 69] width 118 height 20
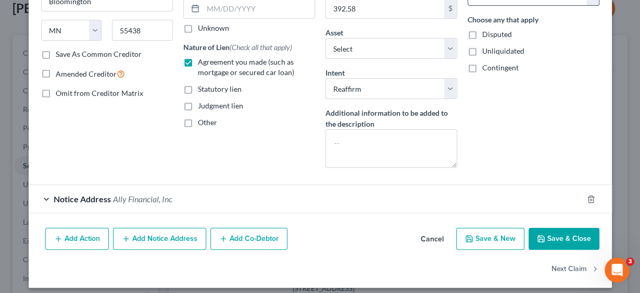
scroll to position [160, 0]
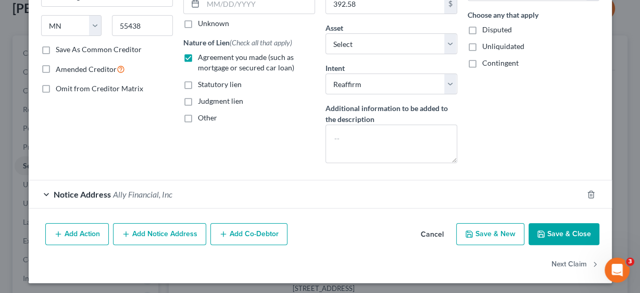
type input "14,336.10"
click at [569, 228] on button "Save & Close" at bounding box center [563, 234] width 71 height 22
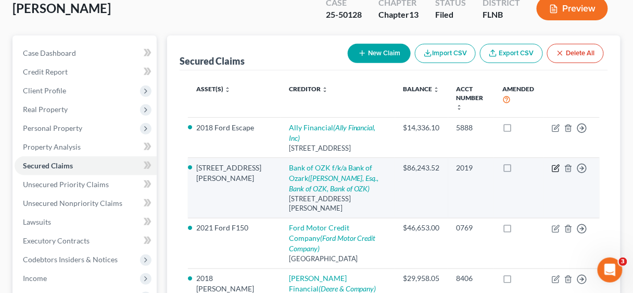
click at [554, 165] on icon "button" at bounding box center [556, 168] width 8 height 8
select select "2"
select select "3"
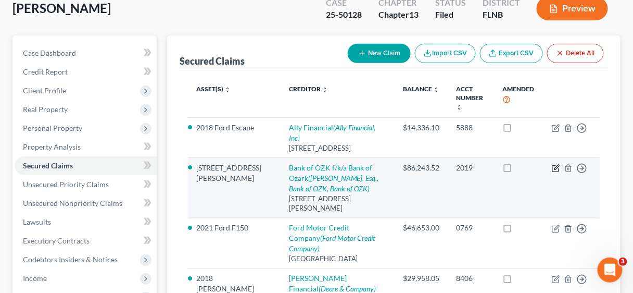
select select "0"
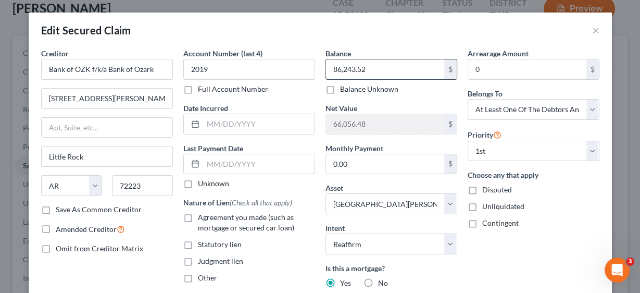
click at [381, 70] on input "86,243.52" at bounding box center [385, 69] width 118 height 20
type input "89,074.61"
click at [369, 167] on input "0.00" at bounding box center [385, 164] width 118 height 20
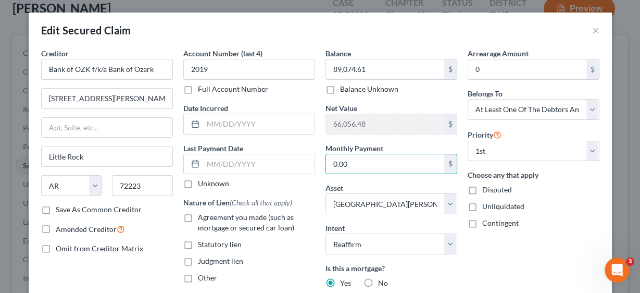
click at [198, 214] on label "Agreement you made (such as mortgage or secured car loan)" at bounding box center [256, 222] width 117 height 21
click at [202, 214] on input "Agreement you made (such as mortgage or secured car loan)" at bounding box center [205, 215] width 7 height 7
checkbox input "true"
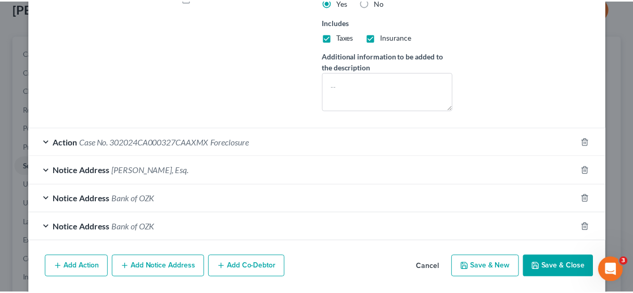
scroll to position [292, 0]
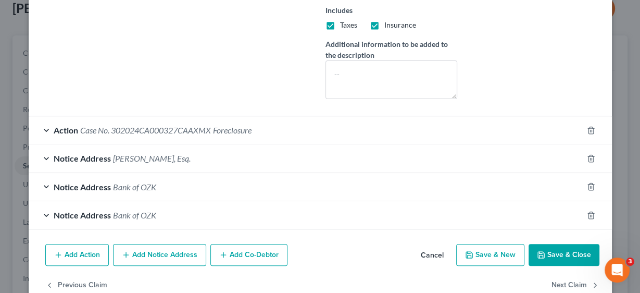
click at [554, 247] on button "Save & Close" at bounding box center [563, 255] width 71 height 22
select select
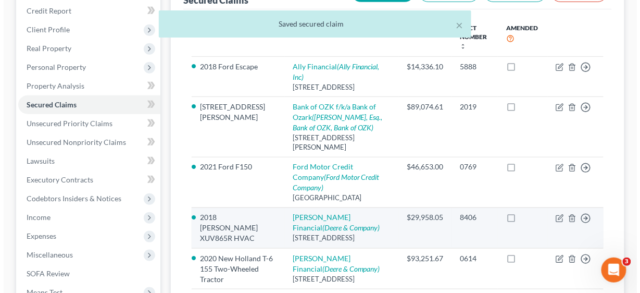
scroll to position [167, 0]
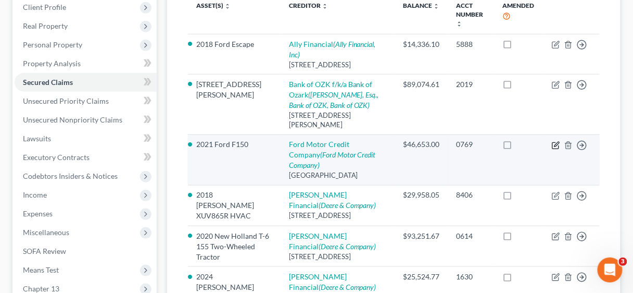
click at [554, 141] on icon "button" at bounding box center [556, 145] width 8 height 8
select select "30"
select select "2"
select select "0"
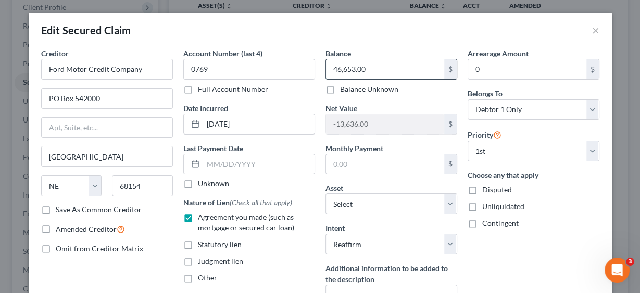
click at [386, 69] on input "46,653.00" at bounding box center [385, 69] width 118 height 20
type input "45,100.00"
click at [370, 165] on input "text" at bounding box center [385, 164] width 118 height 20
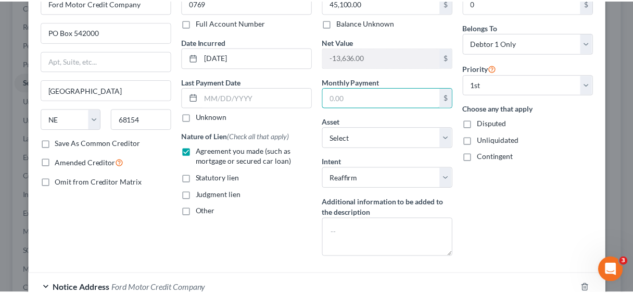
scroll to position [160, 0]
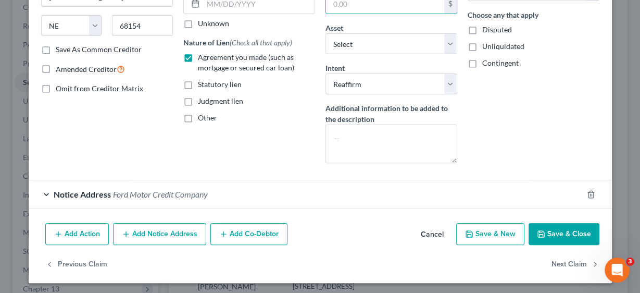
click at [559, 226] on button "Save & Close" at bounding box center [563, 234] width 71 height 22
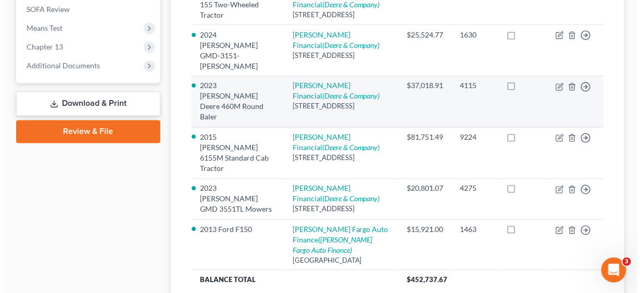
scroll to position [458, 0]
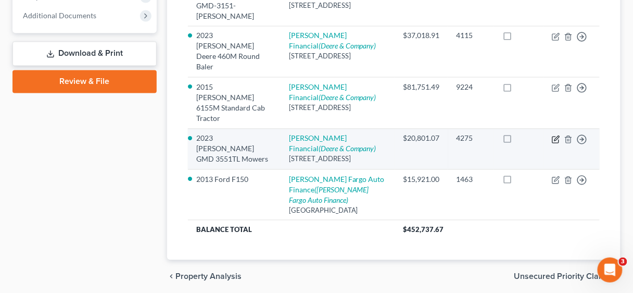
click at [556, 144] on icon "button" at bounding box center [556, 139] width 8 height 8
select select "14"
select select "2"
select select "0"
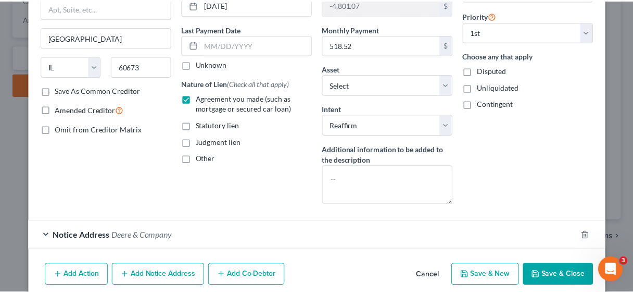
scroll to position [125, 0]
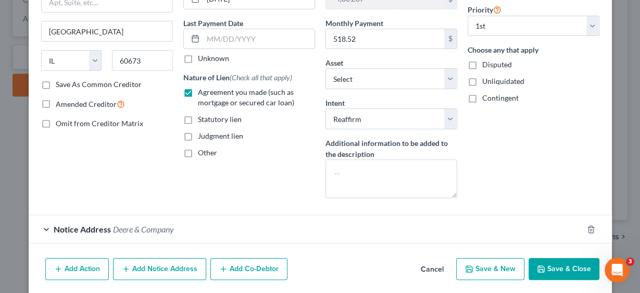
click at [573, 263] on button "Save & Close" at bounding box center [563, 269] width 71 height 22
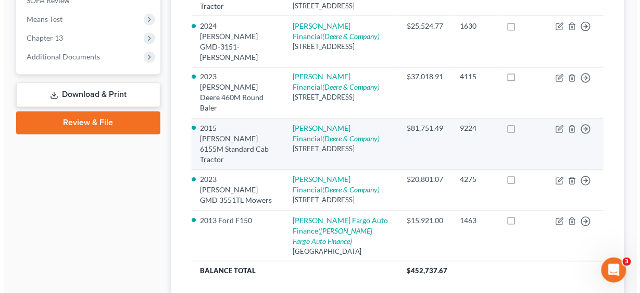
scroll to position [417, 0]
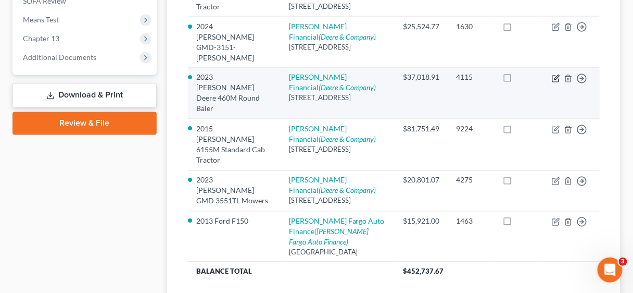
click at [556, 83] on icon "button" at bounding box center [556, 78] width 8 height 8
select select "14"
select select "2"
select select "0"
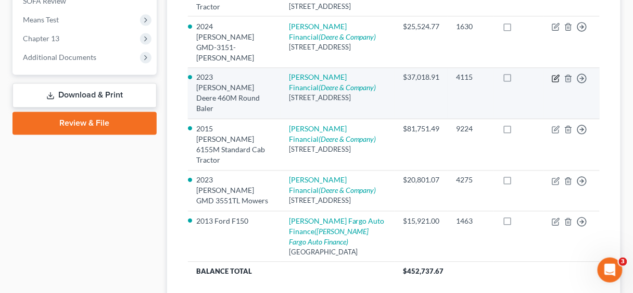
select select "0"
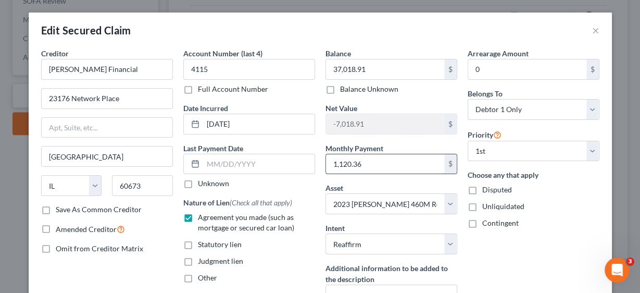
click at [375, 165] on input "1,120.36" at bounding box center [385, 164] width 118 height 20
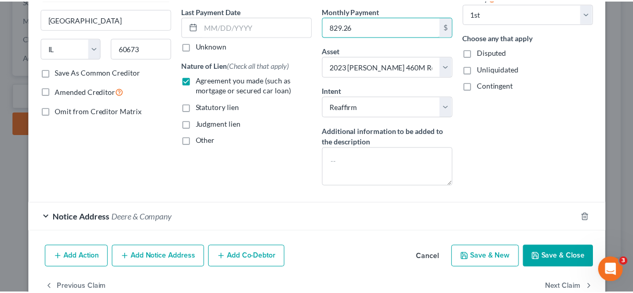
scroll to position [160, 0]
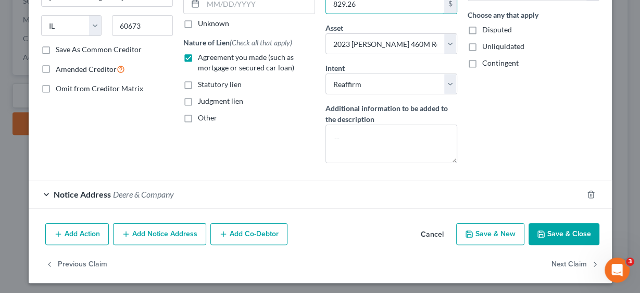
type input "829.26"
click at [546, 225] on button "Save & Close" at bounding box center [563, 234] width 71 height 22
select select
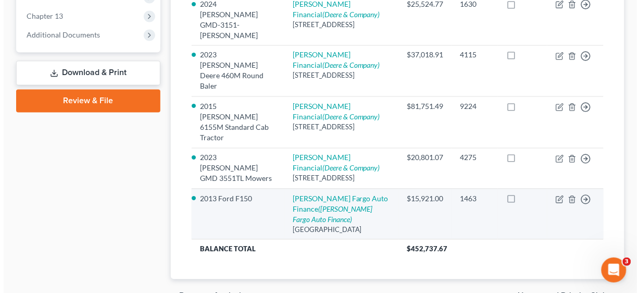
scroll to position [515, 0]
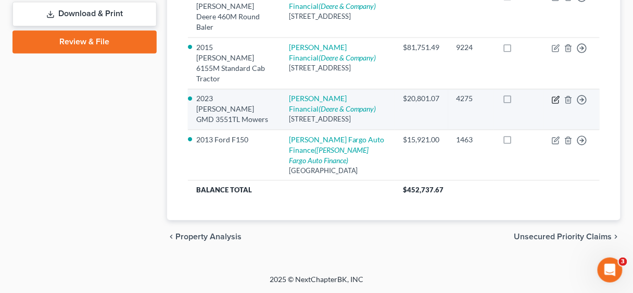
click at [556, 95] on icon "button" at bounding box center [556, 99] width 8 height 8
select select "14"
select select "2"
select select "0"
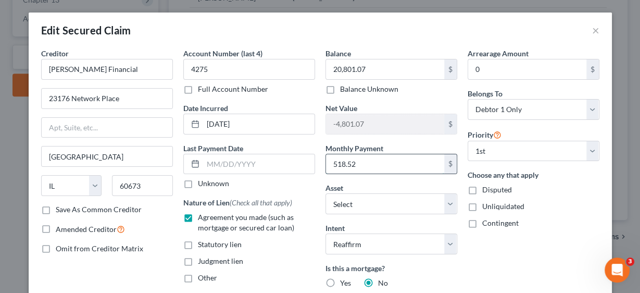
click at [377, 160] on input "518.52" at bounding box center [385, 164] width 118 height 20
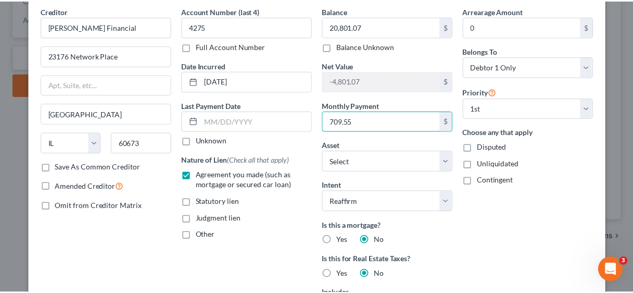
scroll to position [208, 0]
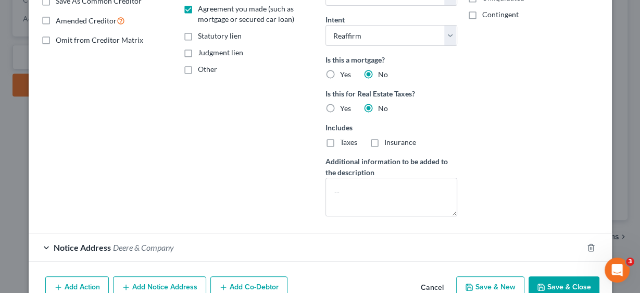
type input "709.55"
click at [559, 282] on button "Save & Close" at bounding box center [563, 287] width 71 height 22
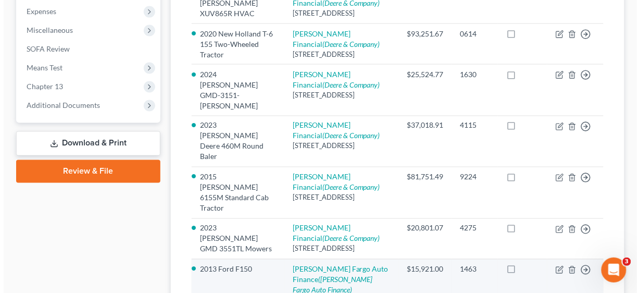
scroll to position [390, 0]
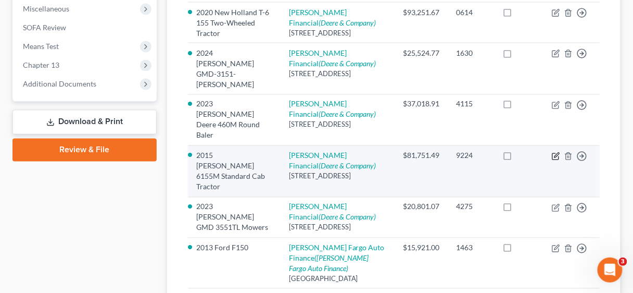
click at [553, 160] on icon "button" at bounding box center [556, 156] width 8 height 8
select select "14"
select select "18"
select select "2"
select select "0"
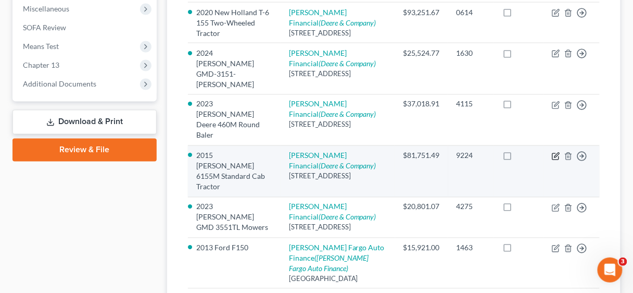
select select "0"
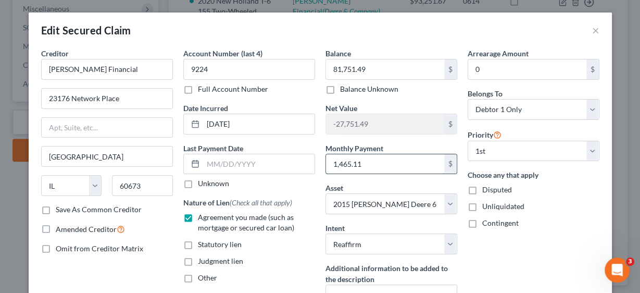
click at [376, 162] on input "1,465.11" at bounding box center [385, 164] width 118 height 20
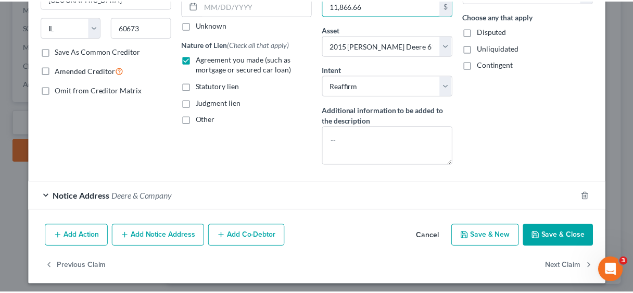
scroll to position [160, 0]
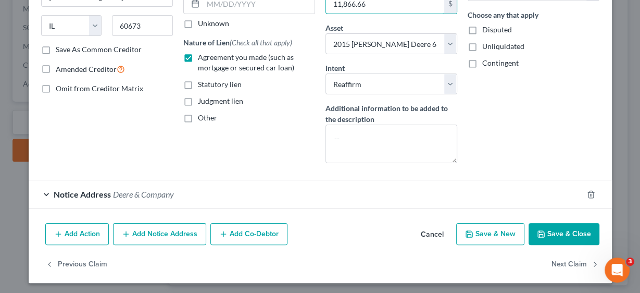
type input "11,866.66"
click at [549, 234] on button "Save & Close" at bounding box center [563, 234] width 71 height 22
select select
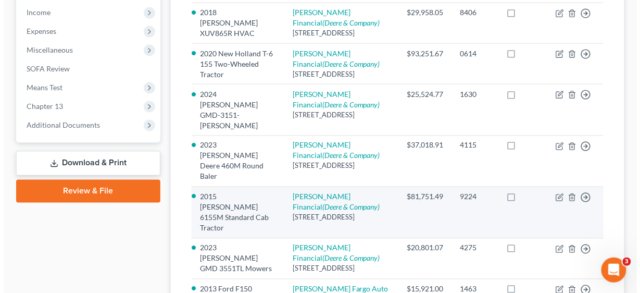
scroll to position [348, 0]
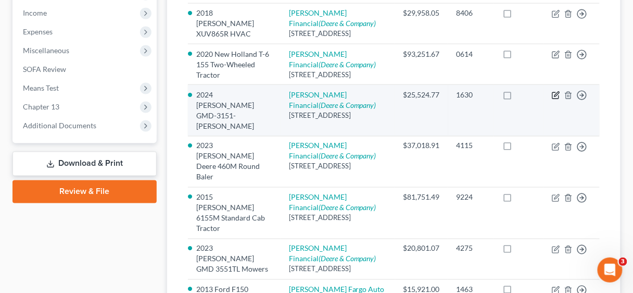
click at [557, 99] on icon "button" at bounding box center [556, 95] width 8 height 8
select select "14"
select select "2"
select select "0"
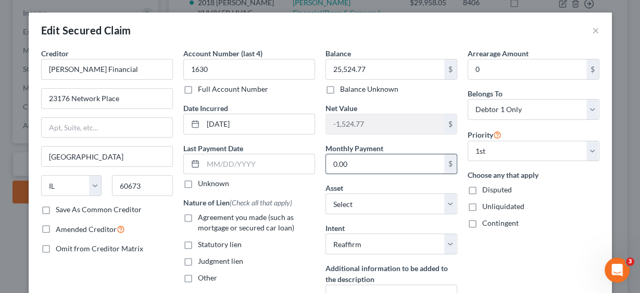
click at [390, 158] on input "0.00" at bounding box center [385, 164] width 118 height 20
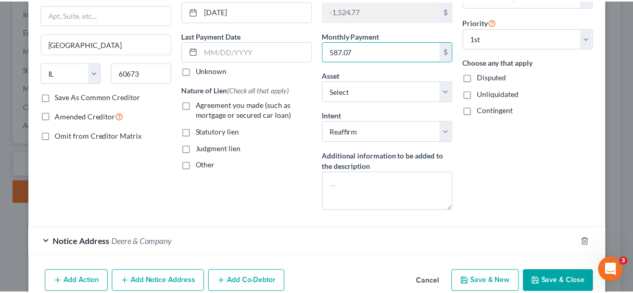
scroll to position [125, 0]
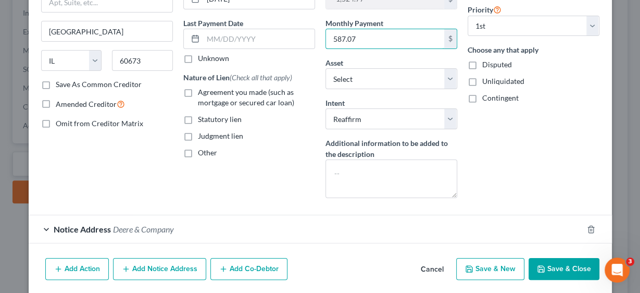
type input "587.07"
click at [198, 90] on label "Agreement you made (such as mortgage or secured car loan)" at bounding box center [256, 97] width 117 height 21
click at [202, 90] on input "Agreement you made (such as mortgage or secured car loan)" at bounding box center [205, 90] width 7 height 7
checkbox input "true"
click at [560, 265] on button "Save & Close" at bounding box center [563, 269] width 71 height 22
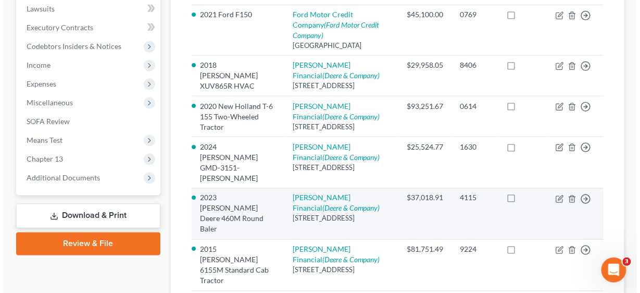
scroll to position [265, 0]
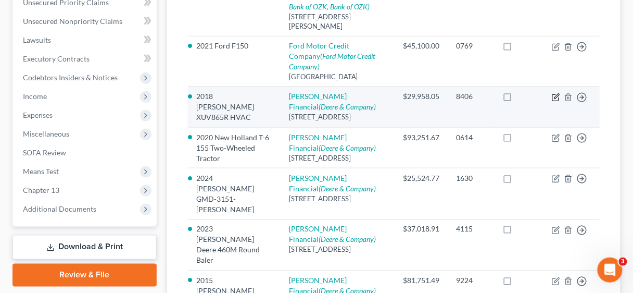
click at [556, 93] on icon "button" at bounding box center [556, 97] width 8 height 8
select select "14"
select select "2"
select select "0"
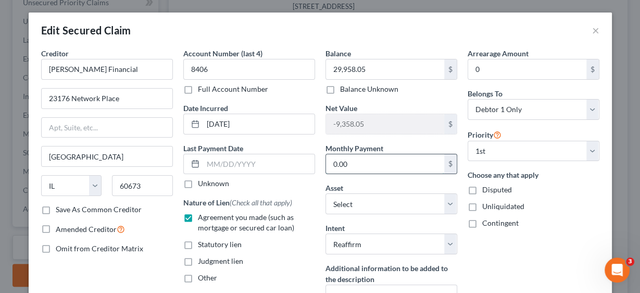
click at [354, 169] on input "0.00" at bounding box center [385, 164] width 118 height 20
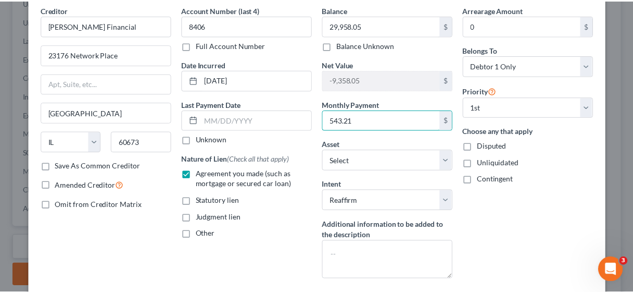
scroll to position [160, 0]
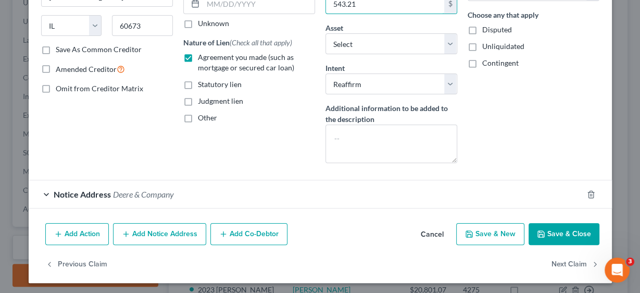
type input "543.21"
click at [564, 232] on button "Save & Close" at bounding box center [563, 234] width 71 height 22
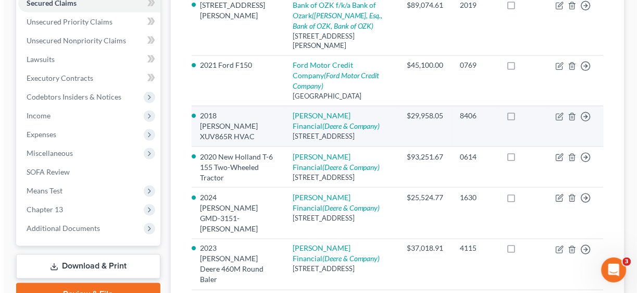
scroll to position [307, 0]
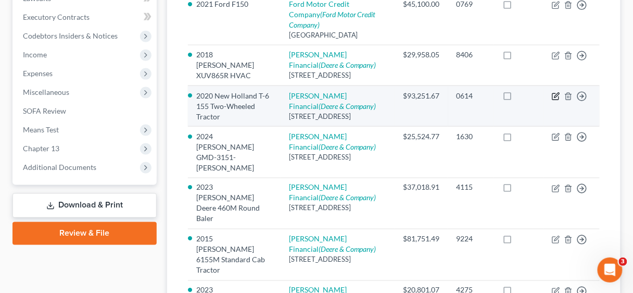
click at [555, 98] on icon "button" at bounding box center [555, 97] width 6 height 6
select select "14"
select select "2"
select select "0"
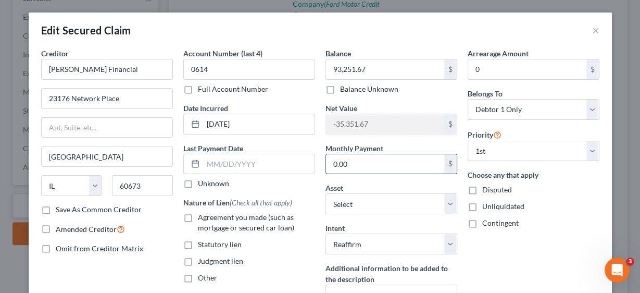
click at [391, 157] on input "0.00" at bounding box center [385, 164] width 118 height 20
type input "1,560.45"
click at [198, 215] on label "Agreement you made (such as mortgage or secured car loan)" at bounding box center [256, 222] width 117 height 21
click at [202, 215] on input "Agreement you made (such as mortgage or secured car loan)" at bounding box center [205, 215] width 7 height 7
checkbox input "true"
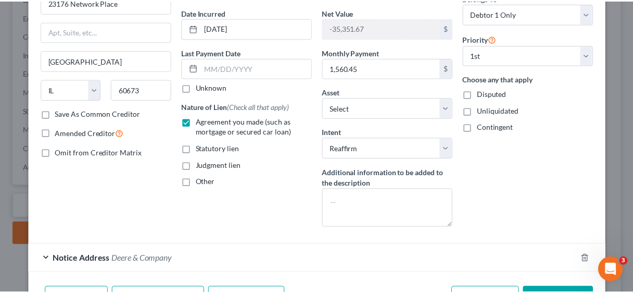
scroll to position [160, 0]
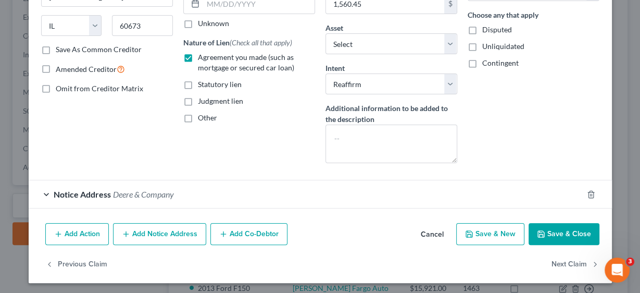
click at [554, 229] on button "Save & Close" at bounding box center [563, 234] width 71 height 22
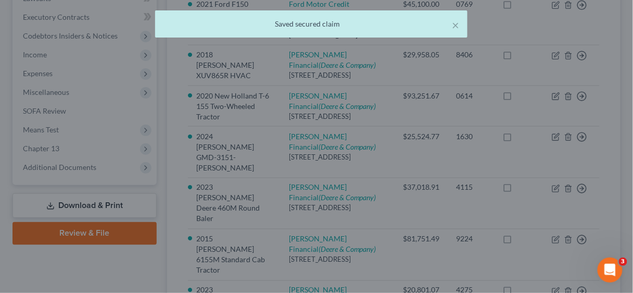
scroll to position [0, 0]
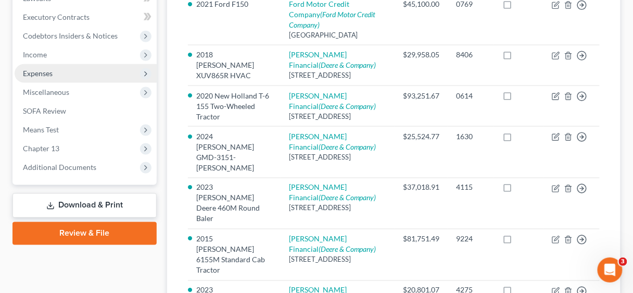
click at [51, 73] on span "Expenses" at bounding box center [38, 73] width 30 height 9
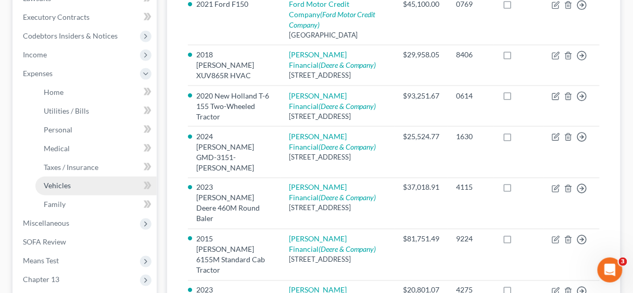
click at [61, 185] on span "Vehicles" at bounding box center [57, 185] width 27 height 9
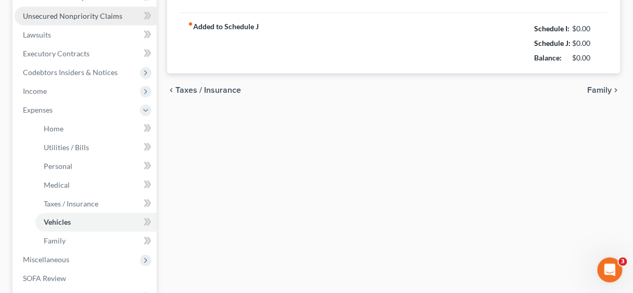
type input "595.00"
type input "100.00"
type input "50.00"
type input "0.00"
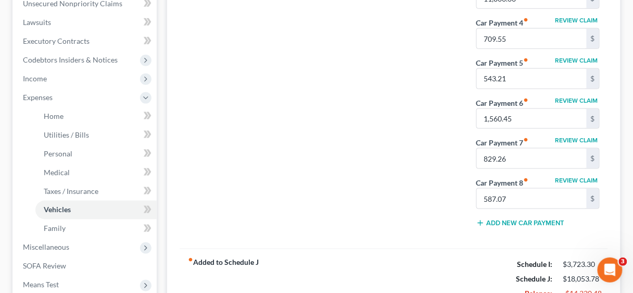
scroll to position [333, 0]
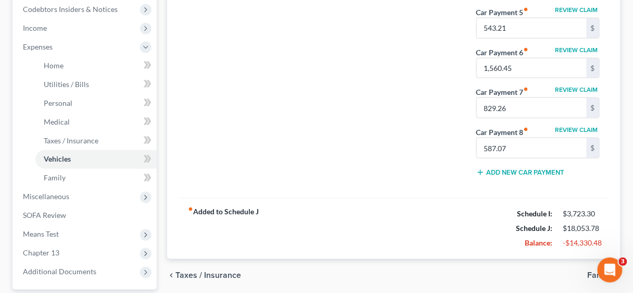
click at [394, 162] on div "Oil Changes / Maintenance fiber_manual_record 50.00 $ Other Transportation Expe…" at bounding box center [394, 16] width 144 height 338
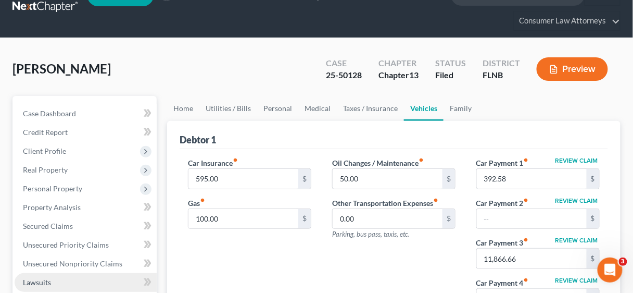
scroll to position [83, 0]
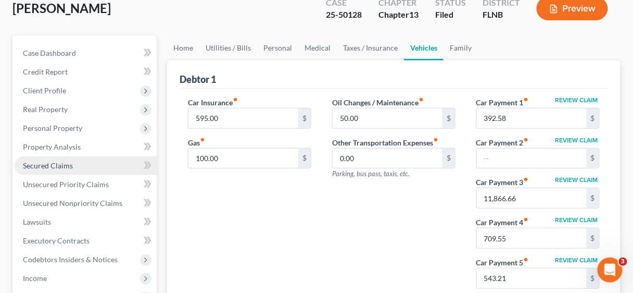
click at [43, 163] on span "Secured Claims" at bounding box center [48, 165] width 50 height 9
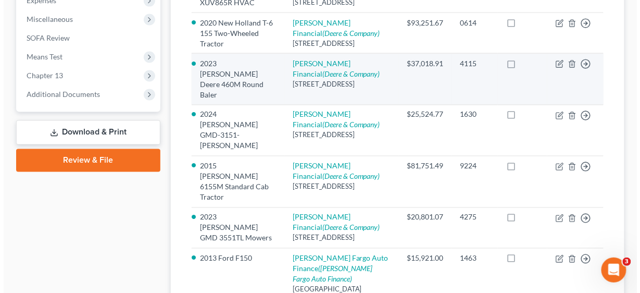
scroll to position [375, 0]
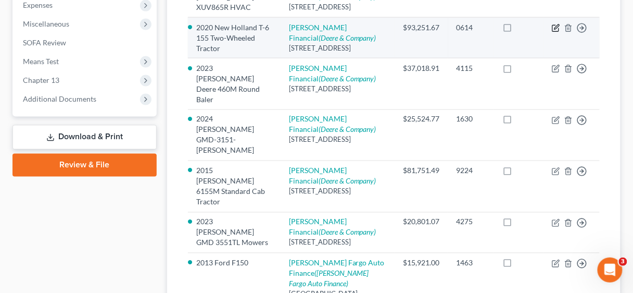
click at [555, 29] on icon "button" at bounding box center [556, 26] width 5 height 5
select select "14"
select select "19"
select select "2"
select select "0"
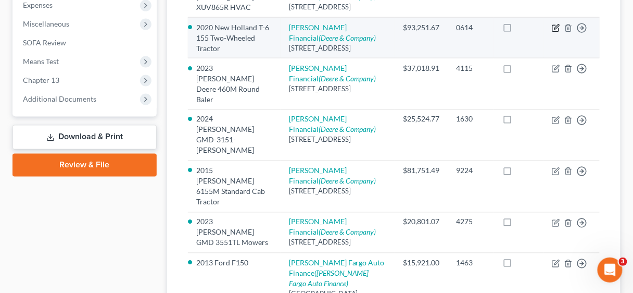
select select "0"
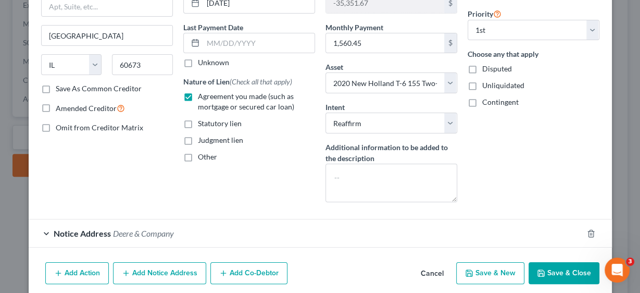
scroll to position [125, 0]
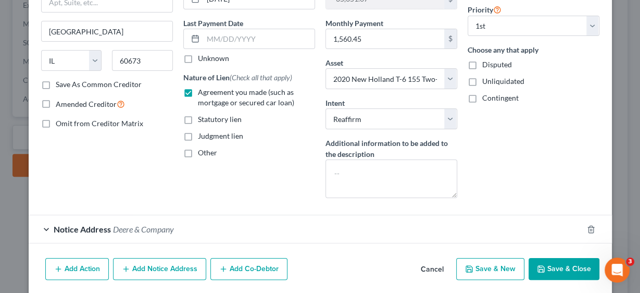
click at [565, 263] on button "Save & Close" at bounding box center [563, 269] width 71 height 22
select select
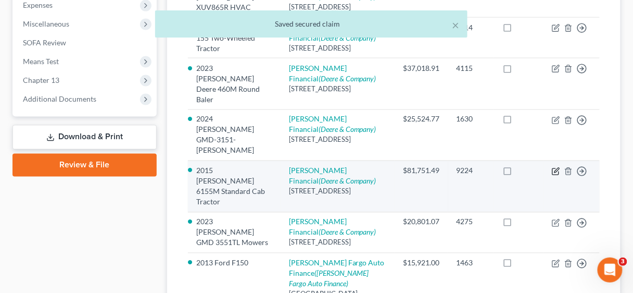
click at [556, 173] on icon "button" at bounding box center [556, 170] width 5 height 5
select select "14"
select select "18"
select select "2"
select select "0"
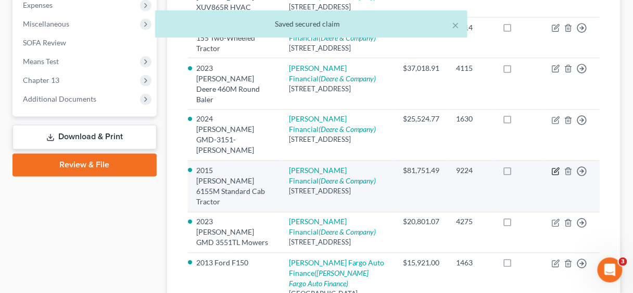
select select "0"
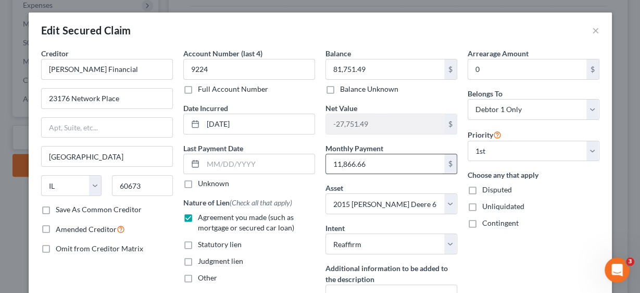
click at [399, 163] on input "11,866.66" at bounding box center [385, 164] width 118 height 20
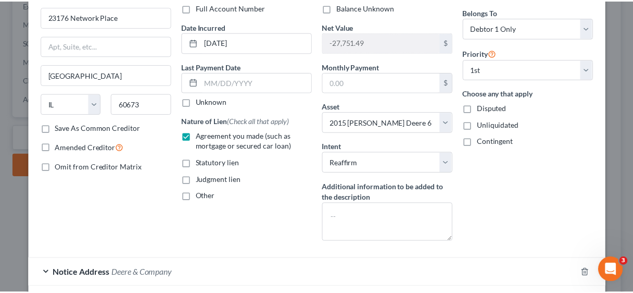
scroll to position [160, 0]
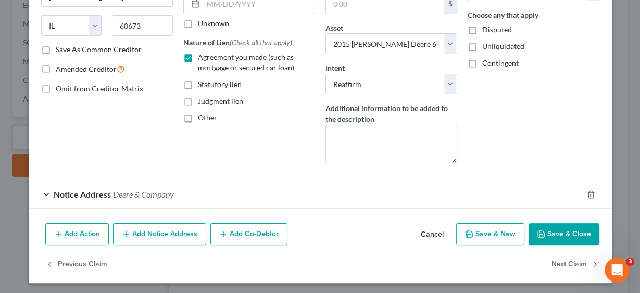
click at [580, 231] on button "Save & Close" at bounding box center [563, 234] width 71 height 22
select select
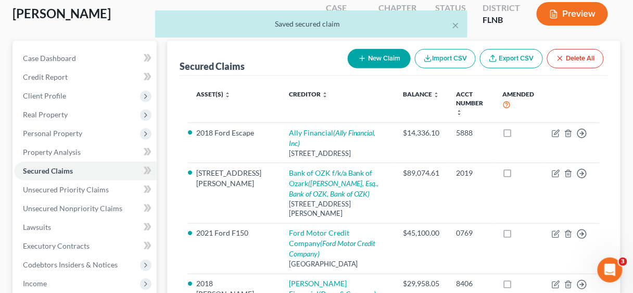
scroll to position [42, 0]
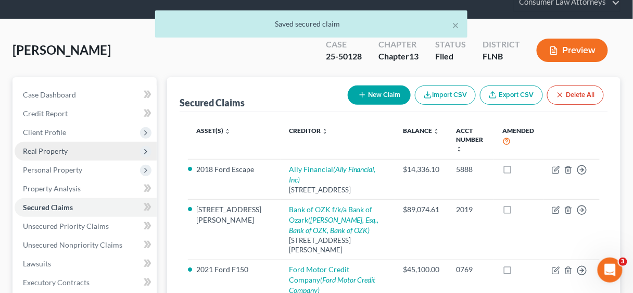
click at [57, 148] on span "Real Property" at bounding box center [45, 150] width 45 height 9
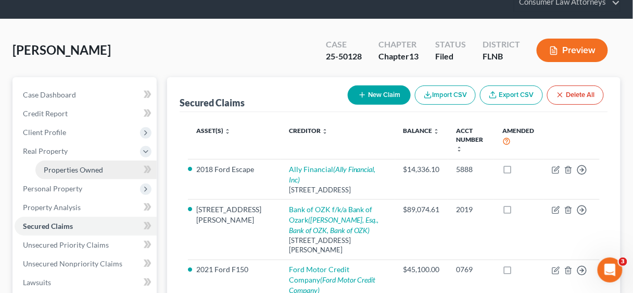
click at [72, 167] on span "Properties Owned" at bounding box center [73, 169] width 59 height 9
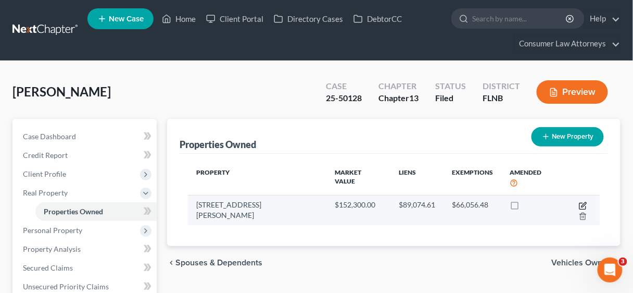
click at [579, 201] on icon "button" at bounding box center [583, 205] width 8 height 8
select select "9"
select select "28"
select select "3"
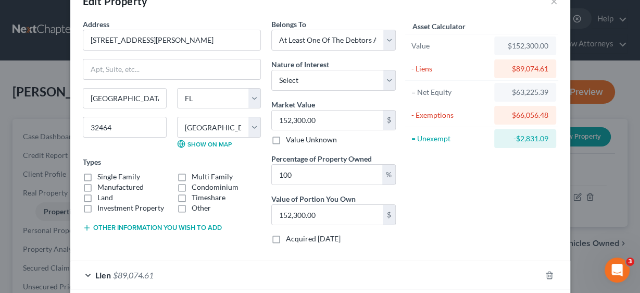
scroll to position [25, 0]
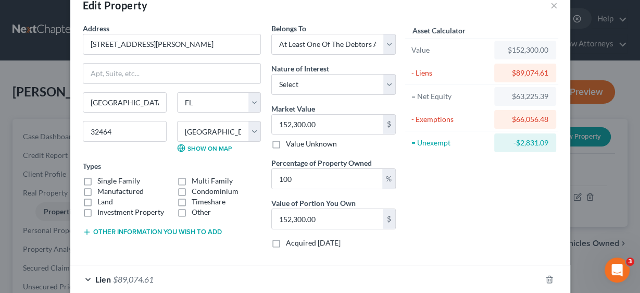
click at [97, 178] on label "Single Family" at bounding box center [118, 180] width 43 height 10
click at [102, 178] on input "Single Family" at bounding box center [105, 178] width 7 height 7
checkbox input "true"
drag, startPoint x: 311, startPoint y: 175, endPoint x: 272, endPoint y: 175, distance: 39.0
click at [272, 175] on input "100" at bounding box center [327, 179] width 110 height 20
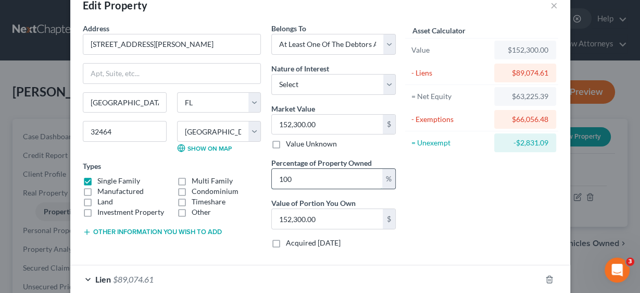
type input "5"
type input "7,615.00"
type input "50"
type input "76,150.00"
type input "50"
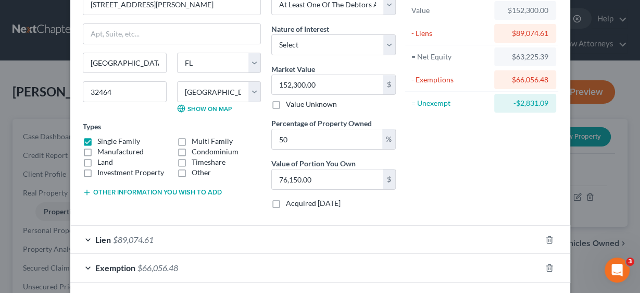
scroll to position [108, 0]
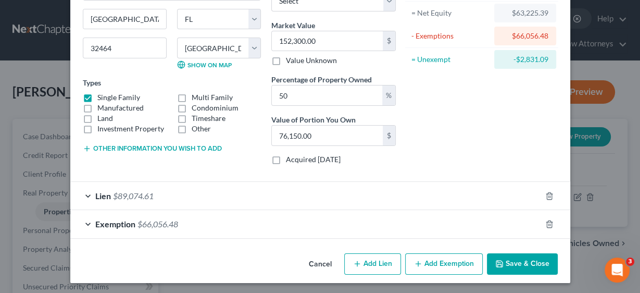
click at [111, 221] on span "Exemption" at bounding box center [115, 224] width 40 height 10
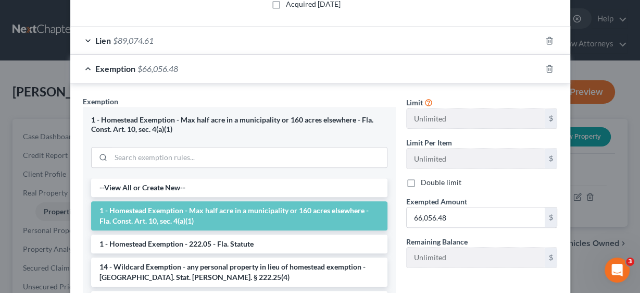
scroll to position [275, 0]
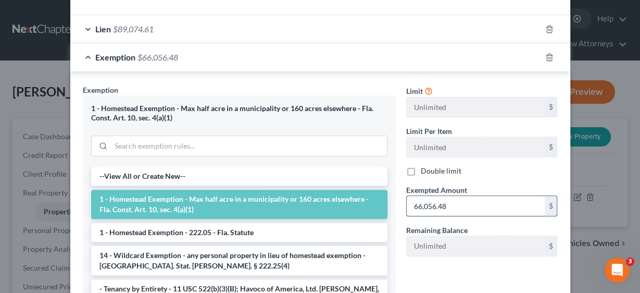
click at [469, 201] on input "66,056.48" at bounding box center [476, 206] width 138 height 20
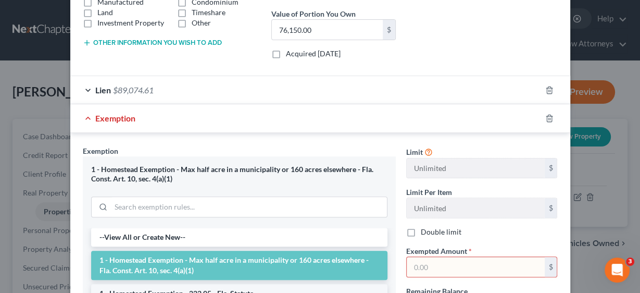
scroll to position [233, 0]
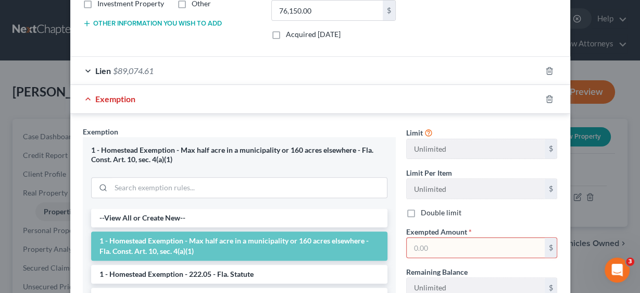
click at [435, 239] on input "text" at bounding box center [476, 247] width 138 height 20
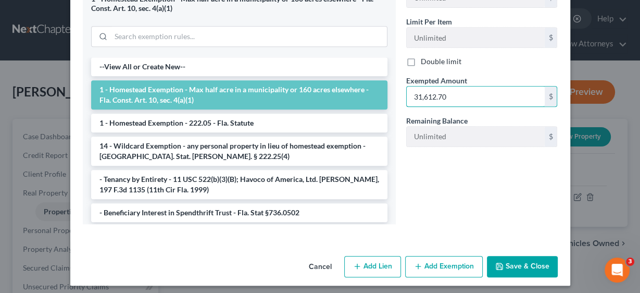
scroll to position [386, 0]
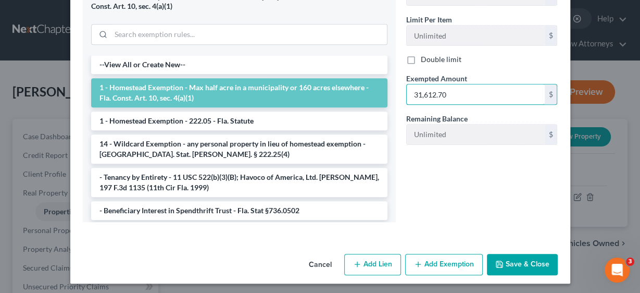
type input "31,612.70"
click at [520, 263] on button "Save & Close" at bounding box center [522, 265] width 71 height 22
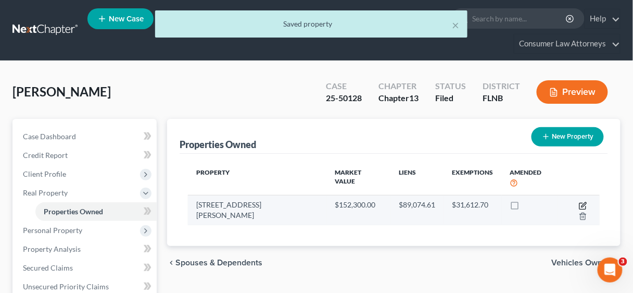
click at [579, 201] on icon "button" at bounding box center [583, 205] width 8 height 8
select select "9"
select select "28"
select select "3"
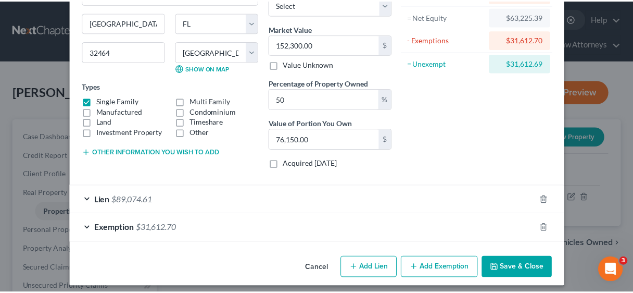
scroll to position [108, 0]
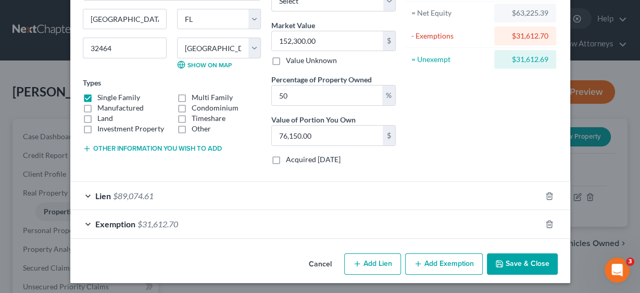
click at [527, 262] on button "Save & Close" at bounding box center [522, 264] width 71 height 22
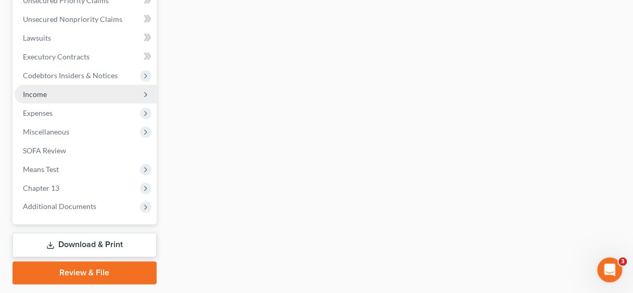
scroll to position [292, 0]
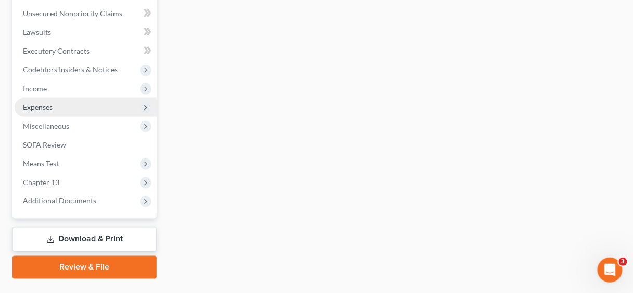
click at [31, 107] on span "Expenses" at bounding box center [38, 107] width 30 height 9
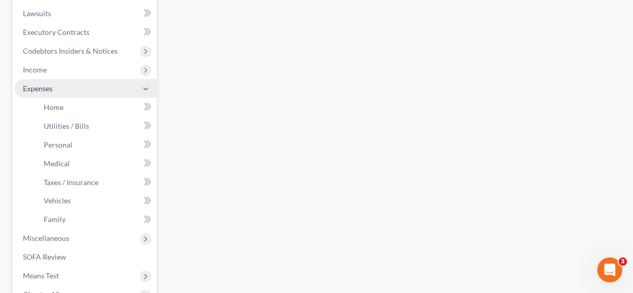
scroll to position [272, 0]
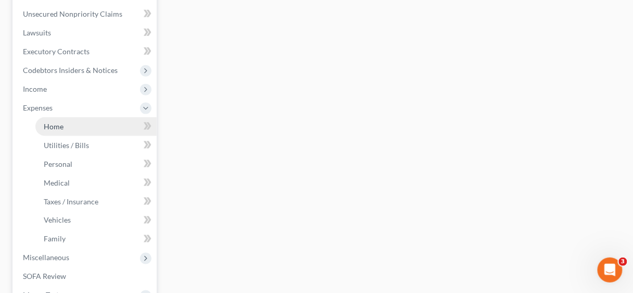
click at [49, 123] on span "Home" at bounding box center [54, 126] width 20 height 9
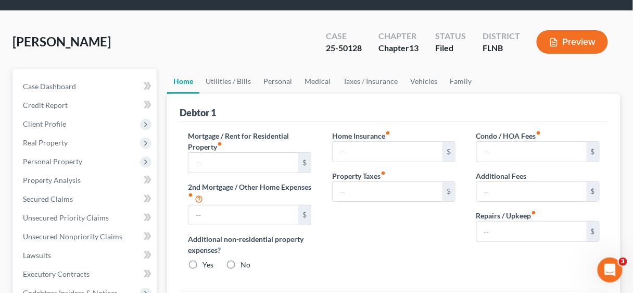
type input "0.00"
radio input "true"
type input "0.00"
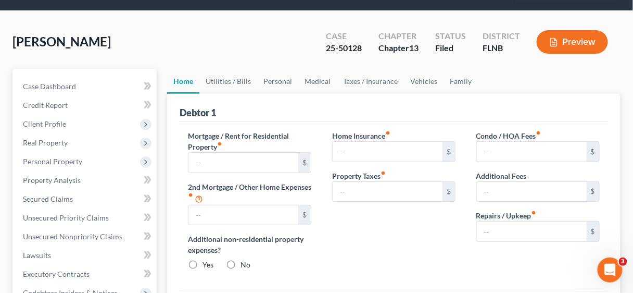
type input "0.00"
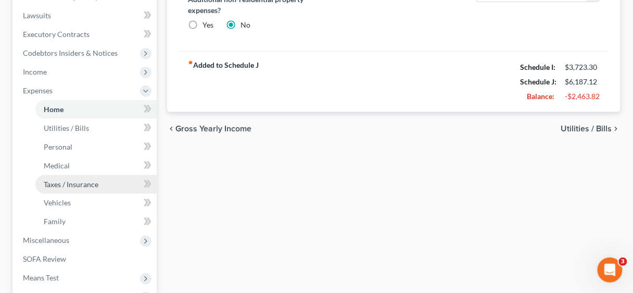
scroll to position [292, 0]
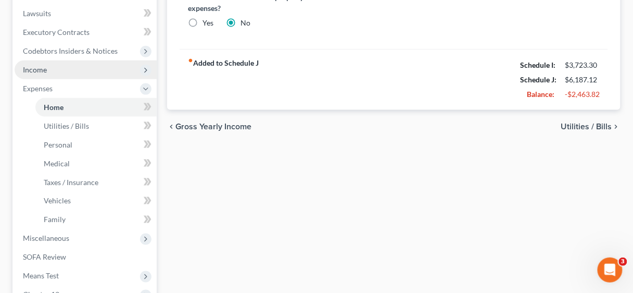
click at [51, 65] on span "Income" at bounding box center [86, 69] width 142 height 19
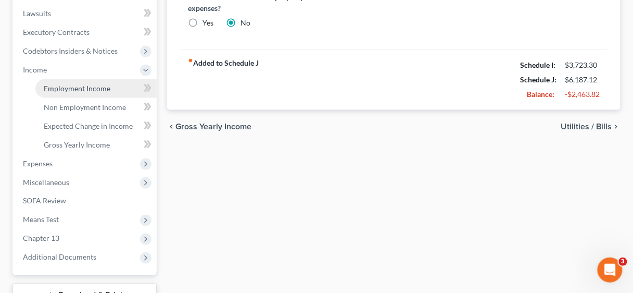
click at [94, 87] on span "Employment Income" at bounding box center [77, 88] width 67 height 9
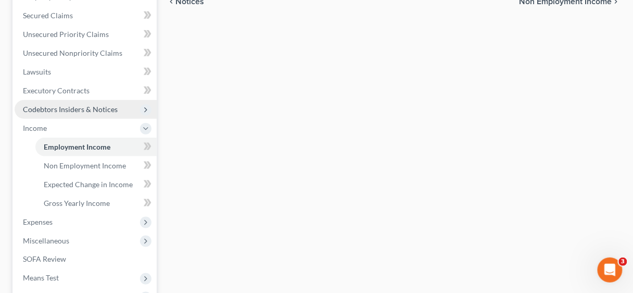
scroll to position [292, 0]
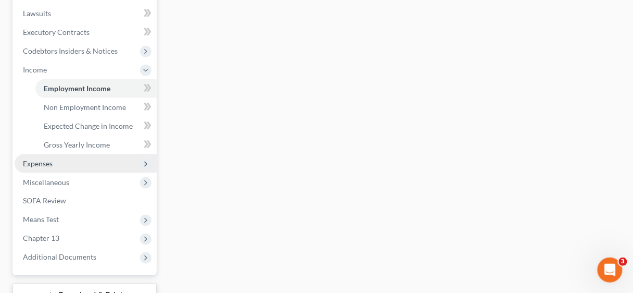
click at [48, 159] on span "Expenses" at bounding box center [38, 163] width 30 height 9
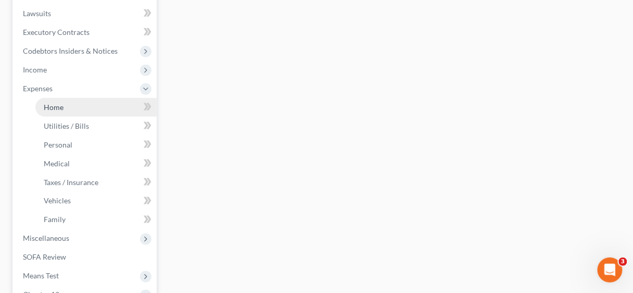
click at [59, 106] on span "Home" at bounding box center [54, 107] width 20 height 9
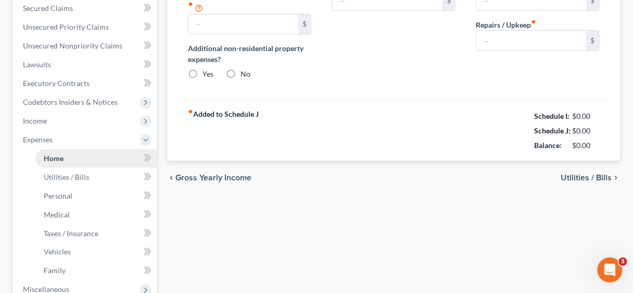
type input "0.00"
radio input "true"
type input "0.00"
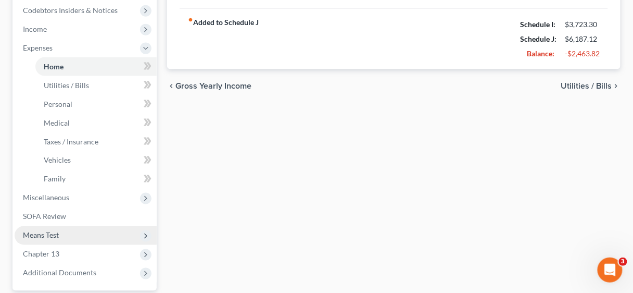
scroll to position [375, 0]
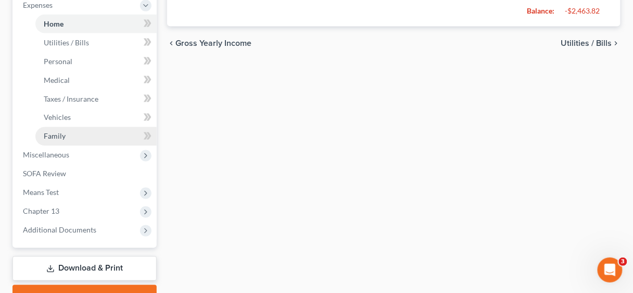
click at [58, 133] on span "Family" at bounding box center [55, 136] width 22 height 9
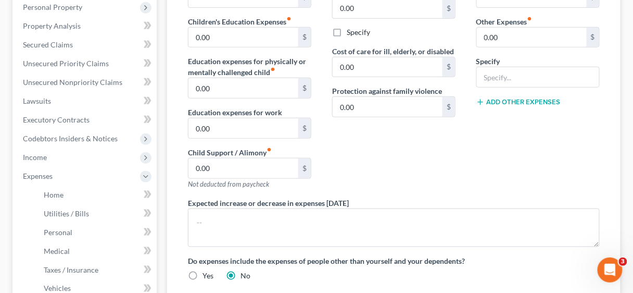
scroll to position [333, 0]
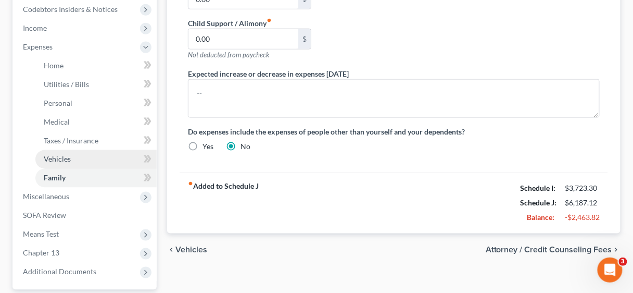
click at [67, 153] on link "Vehicles" at bounding box center [95, 159] width 121 height 19
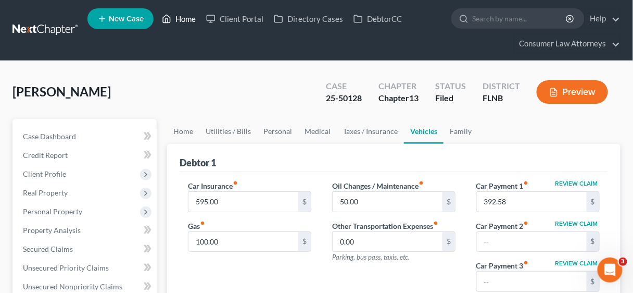
click at [186, 18] on link "Home" at bounding box center [179, 18] width 44 height 19
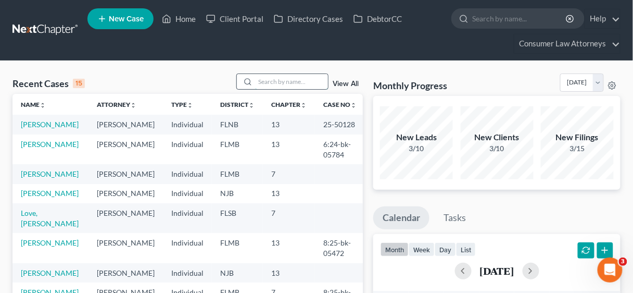
click at [271, 81] on input "search" at bounding box center [291, 81] width 73 height 15
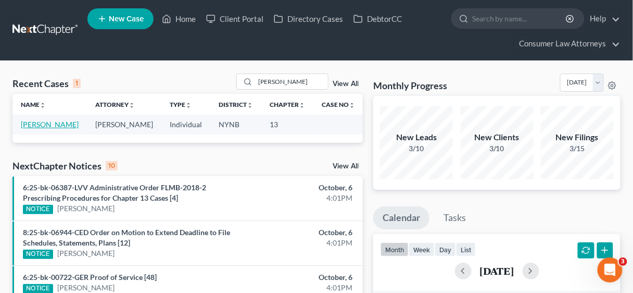
click at [50, 123] on link "[PERSON_NAME]" at bounding box center [50, 124] width 58 height 9
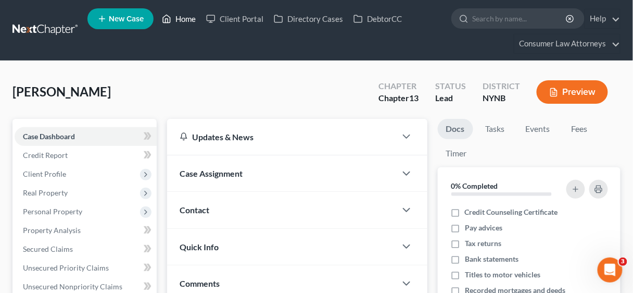
click at [183, 16] on link "Home" at bounding box center [179, 18] width 44 height 19
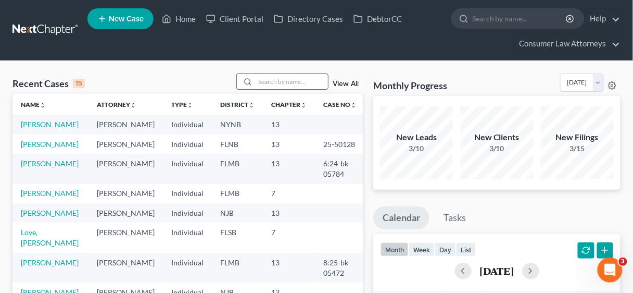
click at [285, 73] on div at bounding box center [282, 81] width 93 height 16
click at [283, 76] on input "search" at bounding box center [291, 81] width 73 height 15
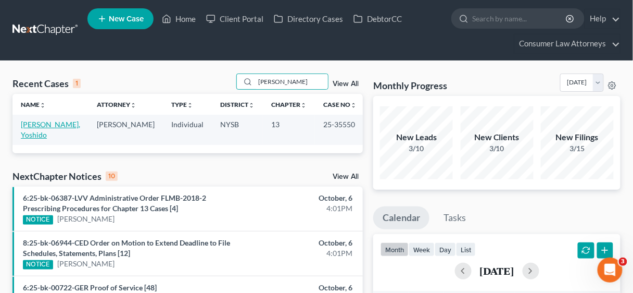
click at [32, 123] on link "[PERSON_NAME], Yoshido" at bounding box center [50, 129] width 59 height 19
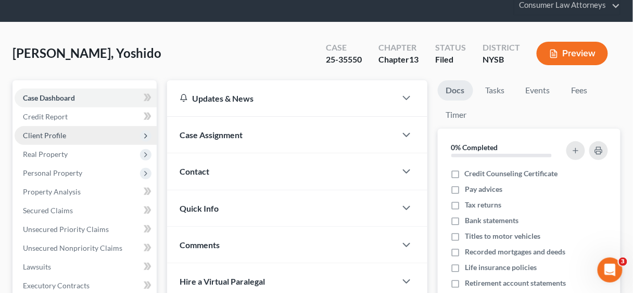
scroll to position [83, 0]
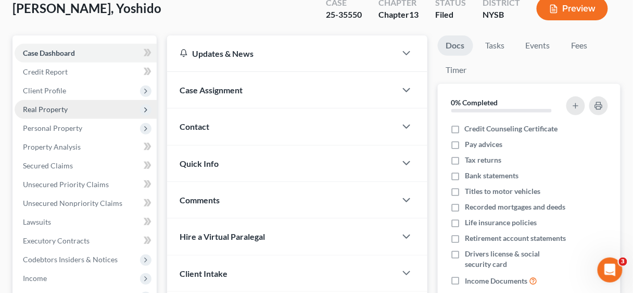
click at [47, 108] on span "Real Property" at bounding box center [45, 109] width 45 height 9
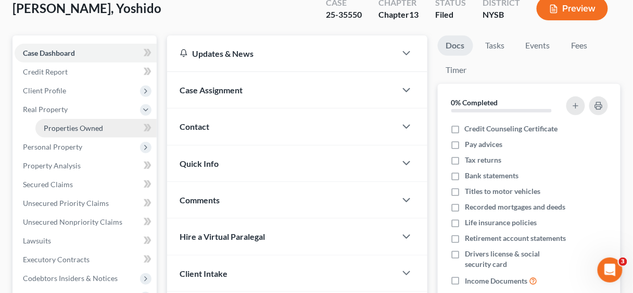
click at [74, 127] on span "Properties Owned" at bounding box center [73, 127] width 59 height 9
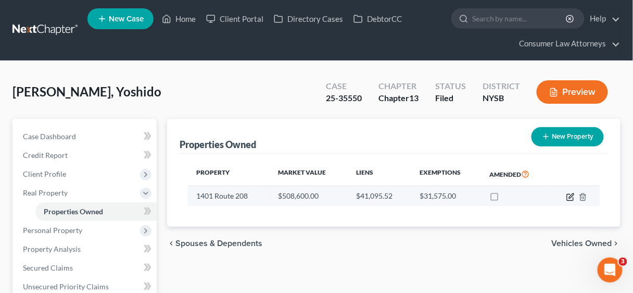
click at [569, 194] on icon "button" at bounding box center [570, 197] width 8 height 8
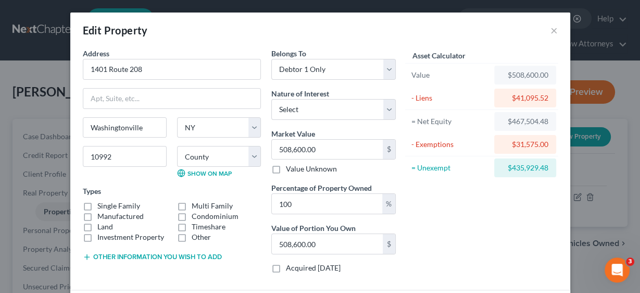
click at [97, 205] on label "Single Family" at bounding box center [118, 205] width 43 height 10
click at [102, 205] on input "Single Family" at bounding box center [105, 203] width 7 height 7
click at [552, 29] on button "×" at bounding box center [553, 30] width 7 height 12
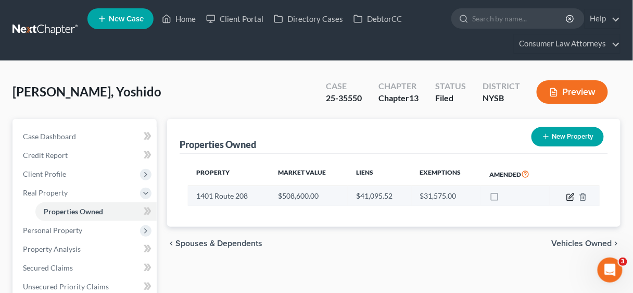
click at [571, 195] on icon "button" at bounding box center [570, 197] width 8 height 8
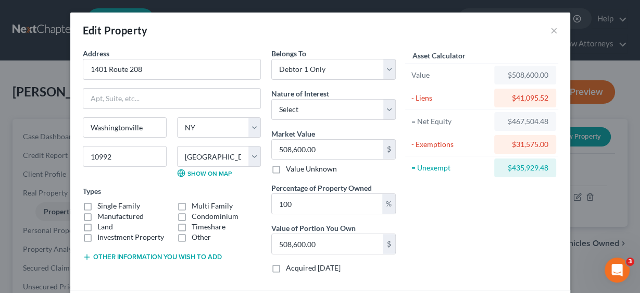
click at [97, 205] on label "Single Family" at bounding box center [118, 205] width 43 height 10
click at [102, 205] on input "Single Family" at bounding box center [105, 203] width 7 height 7
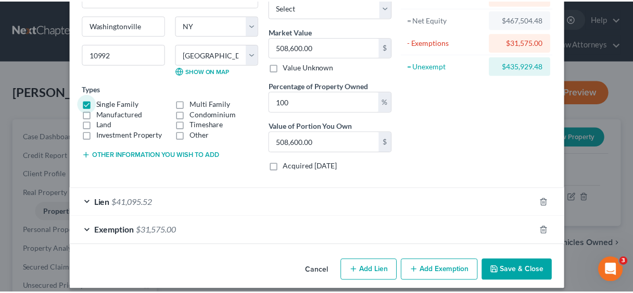
scroll to position [108, 0]
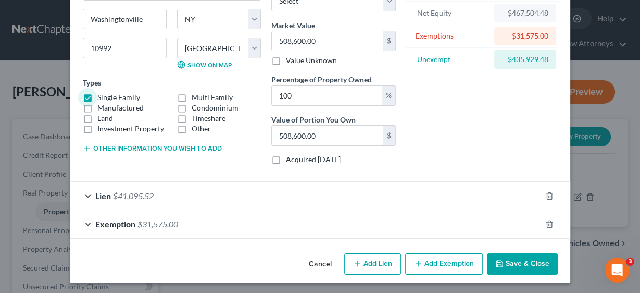
click at [521, 261] on button "Save & Close" at bounding box center [522, 264] width 71 height 22
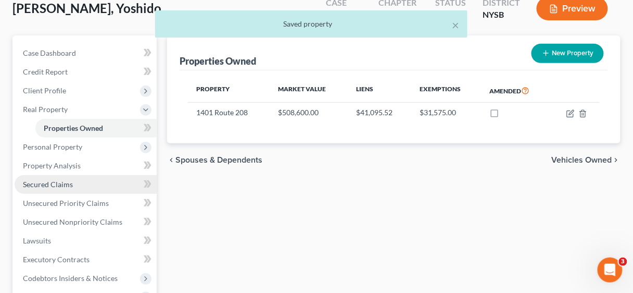
click at [54, 185] on span "Secured Claims" at bounding box center [48, 184] width 50 height 9
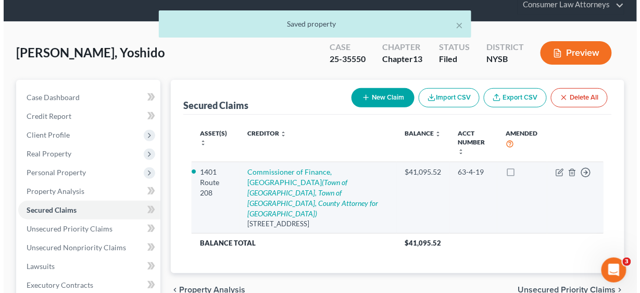
scroll to position [42, 0]
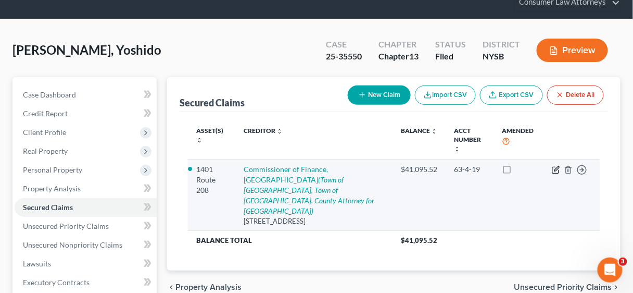
click at [556, 169] on icon "button" at bounding box center [556, 168] width 5 height 5
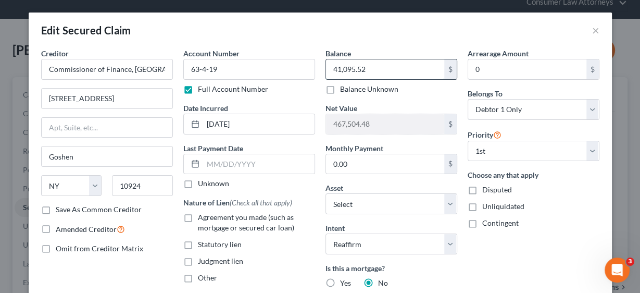
click at [376, 71] on input "41,095.52" at bounding box center [385, 69] width 118 height 20
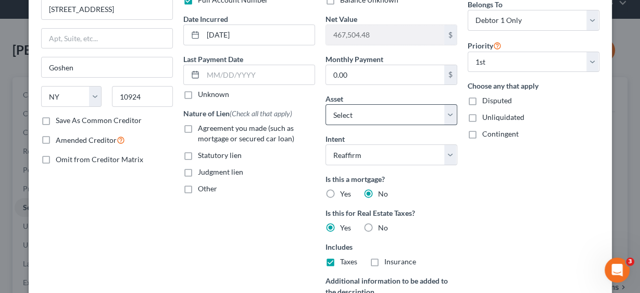
scroll to position [125, 0]
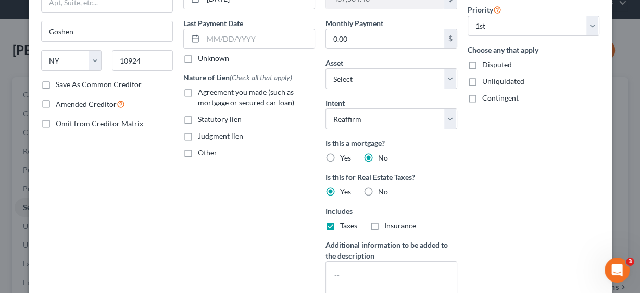
click at [198, 87] on label "Agreement you made (such as mortgage or secured car loan)" at bounding box center [256, 97] width 117 height 21
click at [202, 87] on input "Agreement you made (such as mortgage or secured car loan)" at bounding box center [205, 90] width 7 height 7
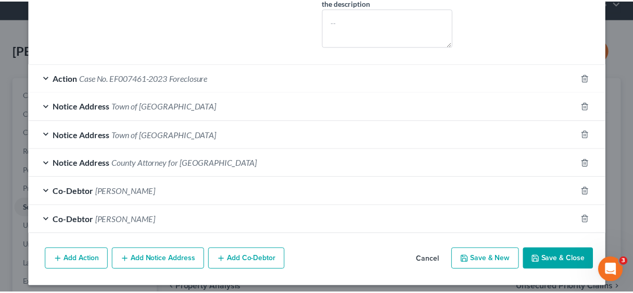
scroll to position [380, 0]
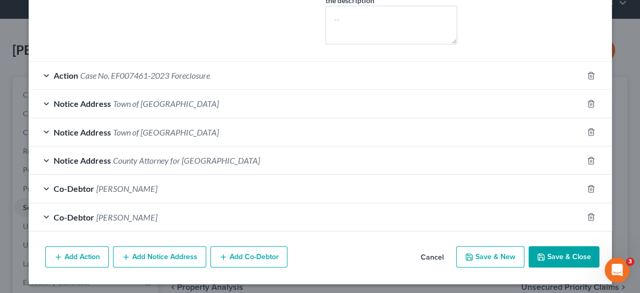
click at [564, 250] on button "Save & Close" at bounding box center [563, 257] width 71 height 22
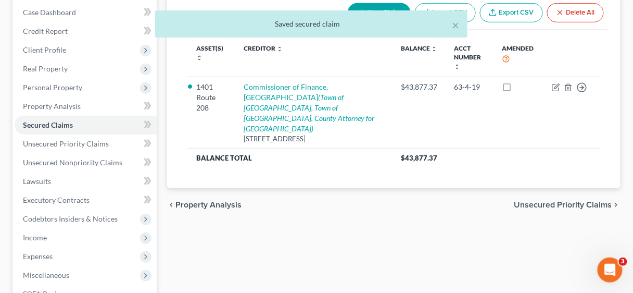
scroll to position [125, 0]
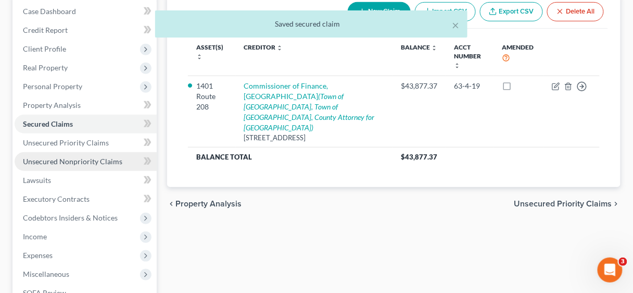
click at [67, 159] on span "Unsecured Nonpriority Claims" at bounding box center [72, 161] width 99 height 9
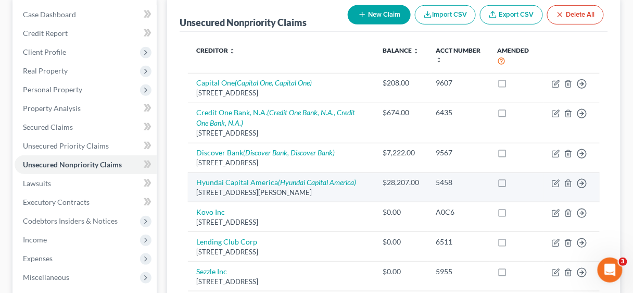
scroll to position [167, 0]
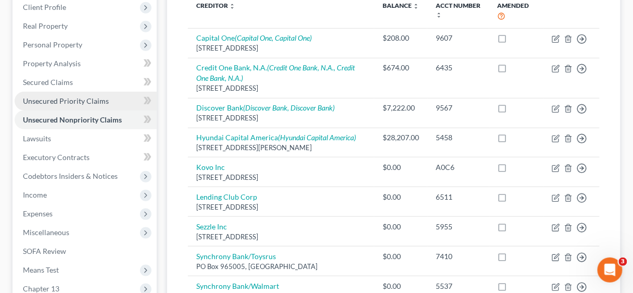
click at [44, 102] on span "Unsecured Priority Claims" at bounding box center [66, 100] width 86 height 9
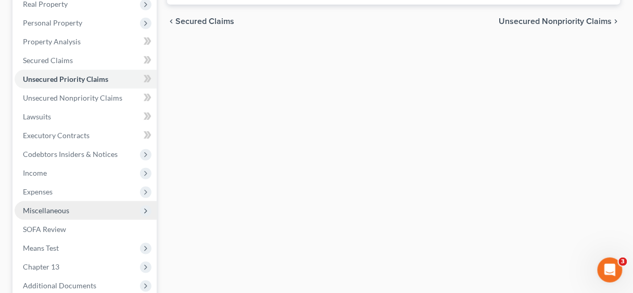
scroll to position [208, 0]
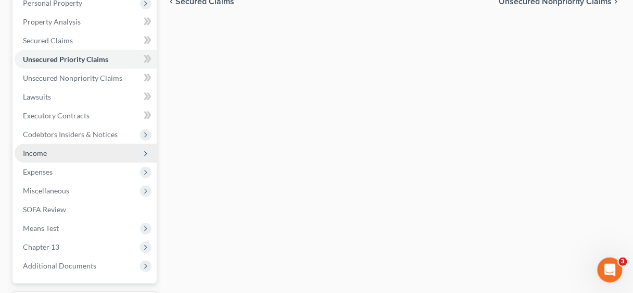
click at [34, 152] on span "Income" at bounding box center [35, 152] width 24 height 9
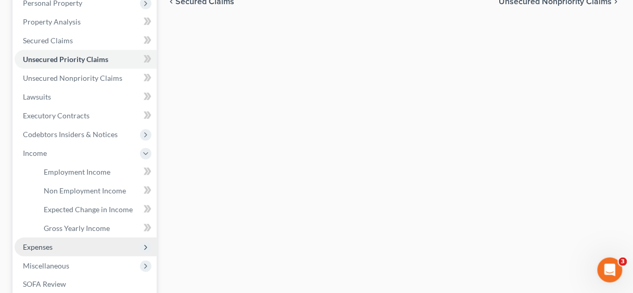
drag, startPoint x: 35, startPoint y: 242, endPoint x: 48, endPoint y: 240, distance: 13.7
click at [36, 242] on span "Expenses" at bounding box center [38, 246] width 30 height 9
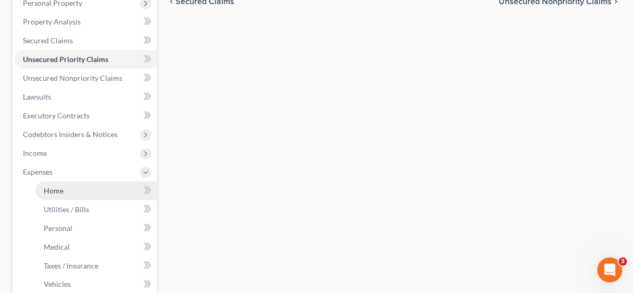
click at [57, 190] on span "Home" at bounding box center [54, 190] width 20 height 9
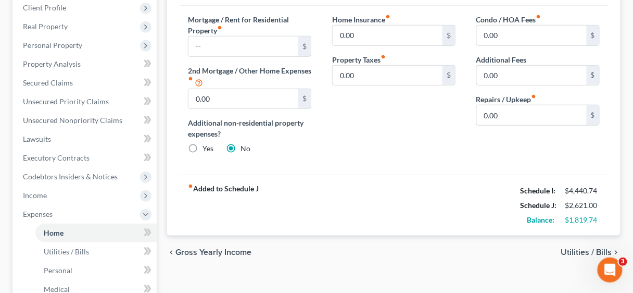
scroll to position [167, 0]
click at [373, 70] on input "0.00" at bounding box center [388, 75] width 110 height 20
click at [404, 150] on div "Home Insurance fiber_manual_record 0.00 $ Property Taxes fiber_manual_record 1,…" at bounding box center [394, 88] width 144 height 148
